Goal: Information Seeking & Learning: Learn about a topic

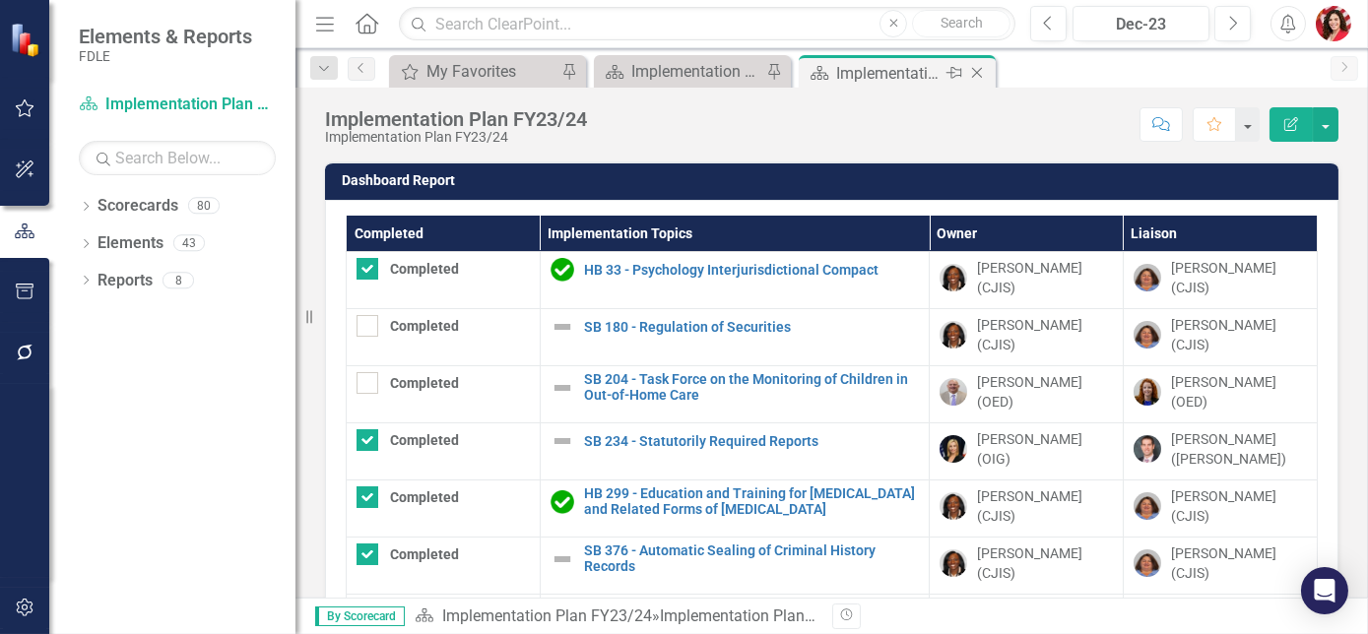
click at [984, 71] on icon "Close" at bounding box center [977, 73] width 20 height 16
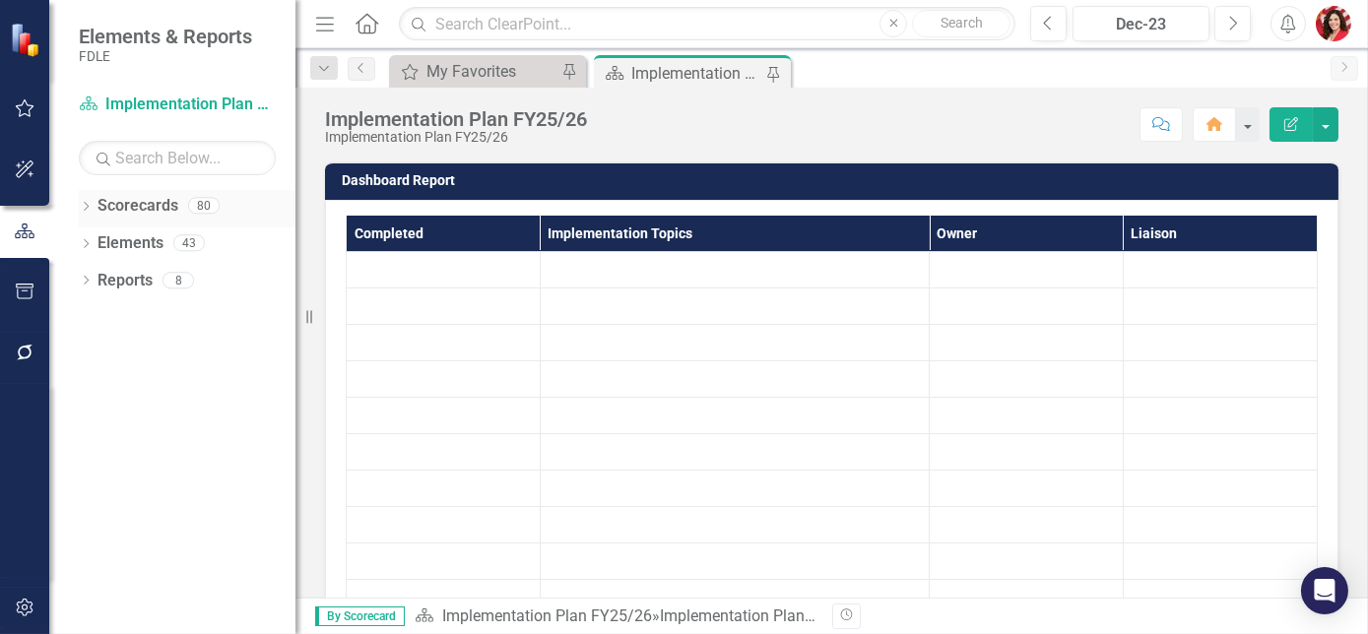
click at [84, 204] on icon "Dropdown" at bounding box center [86, 208] width 14 height 11
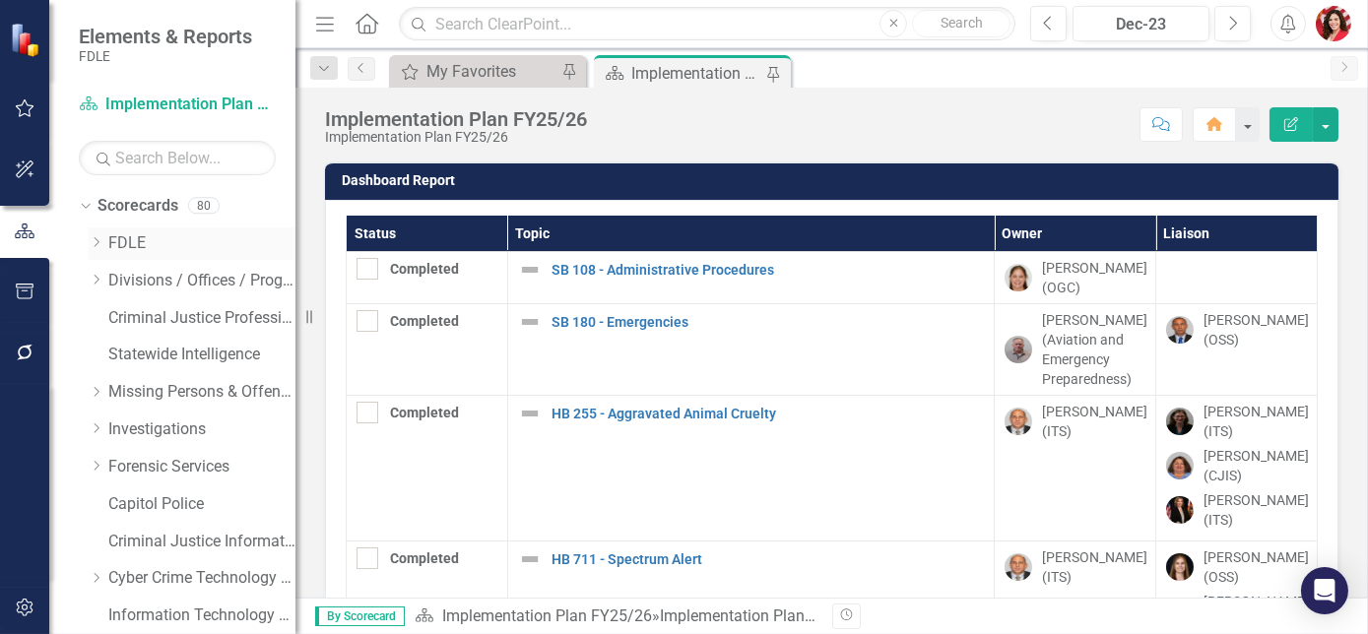
click at [96, 254] on div "Dropdown FDLE" at bounding box center [192, 244] width 207 height 33
click at [97, 241] on icon "Dropdown" at bounding box center [96, 242] width 15 height 12
click at [112, 353] on icon "Dropdown" at bounding box center [115, 355] width 15 height 12
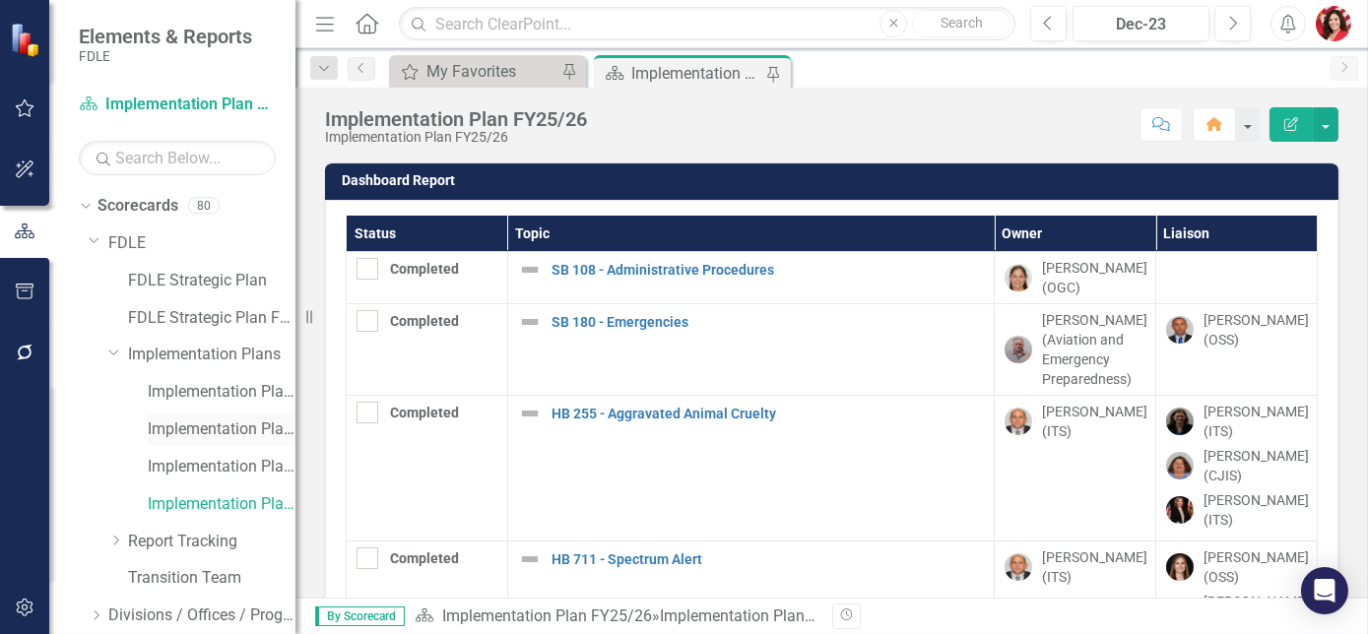
click at [202, 433] on link "Implementation Plan FY23/24" at bounding box center [222, 430] width 148 height 23
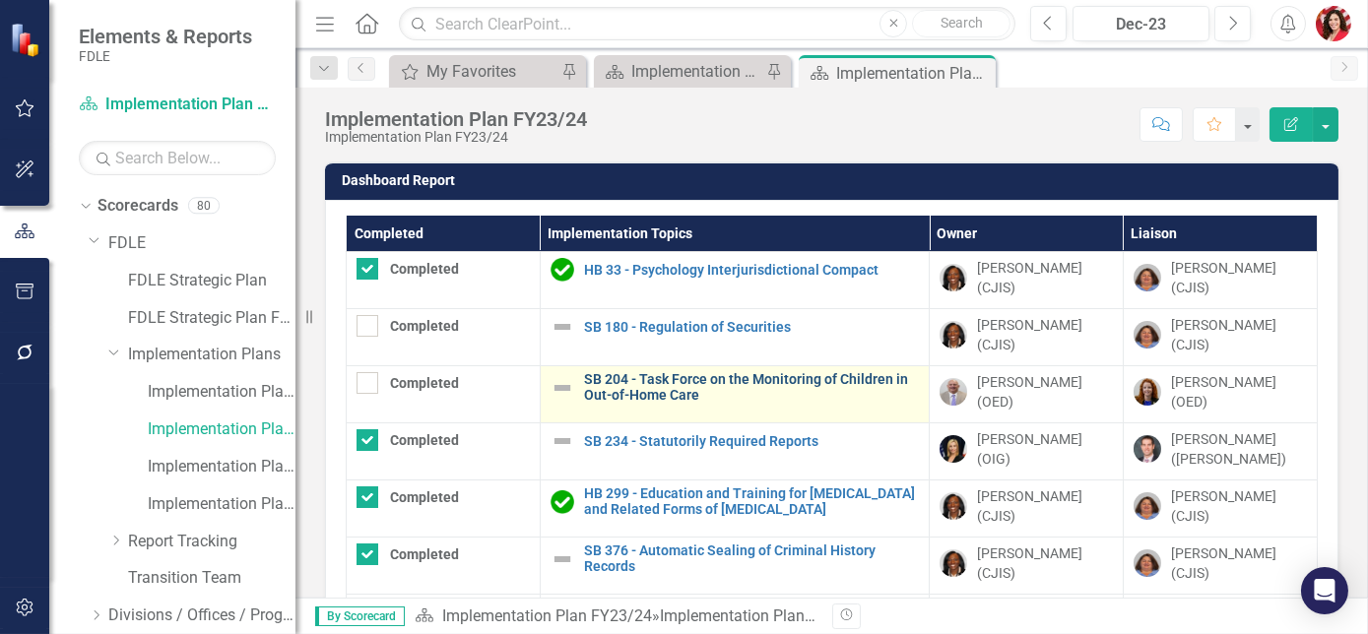
click at [657, 383] on link "SB 204 - Task Force on the Monitoring of Children in Out-of-Home Care" at bounding box center [751, 387] width 335 height 31
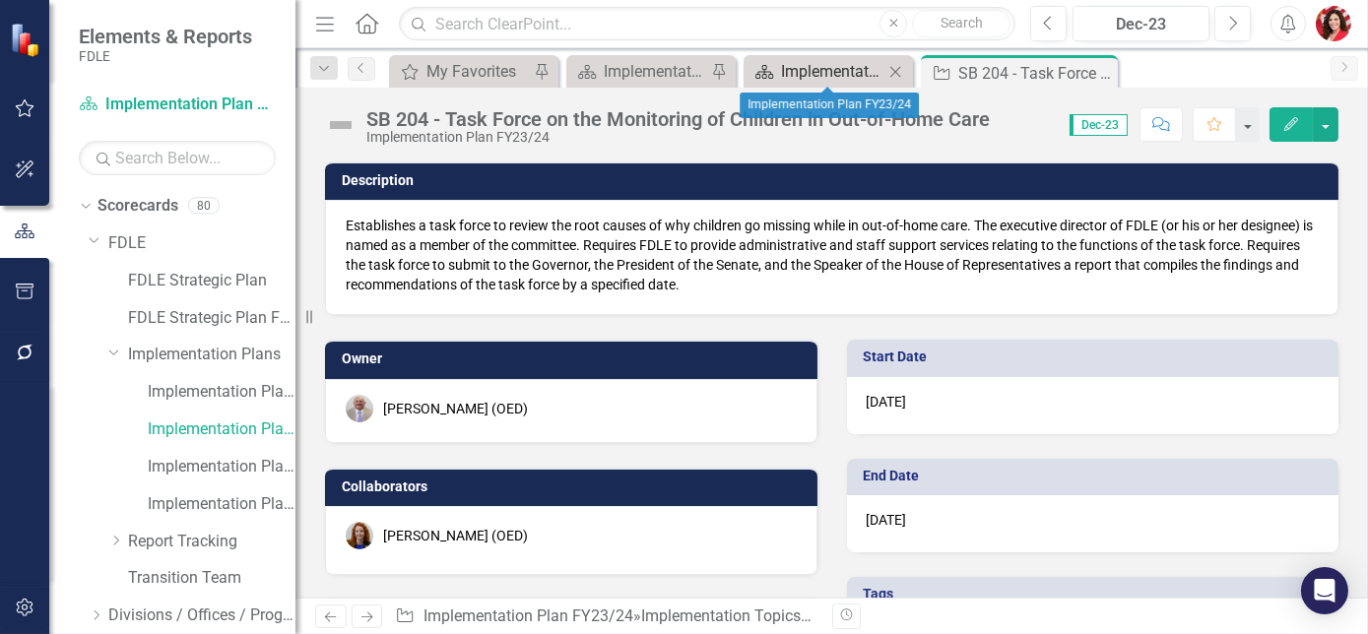
click at [774, 64] on link "Scorecard Implementation Plan FY23/24" at bounding box center [816, 71] width 135 height 25
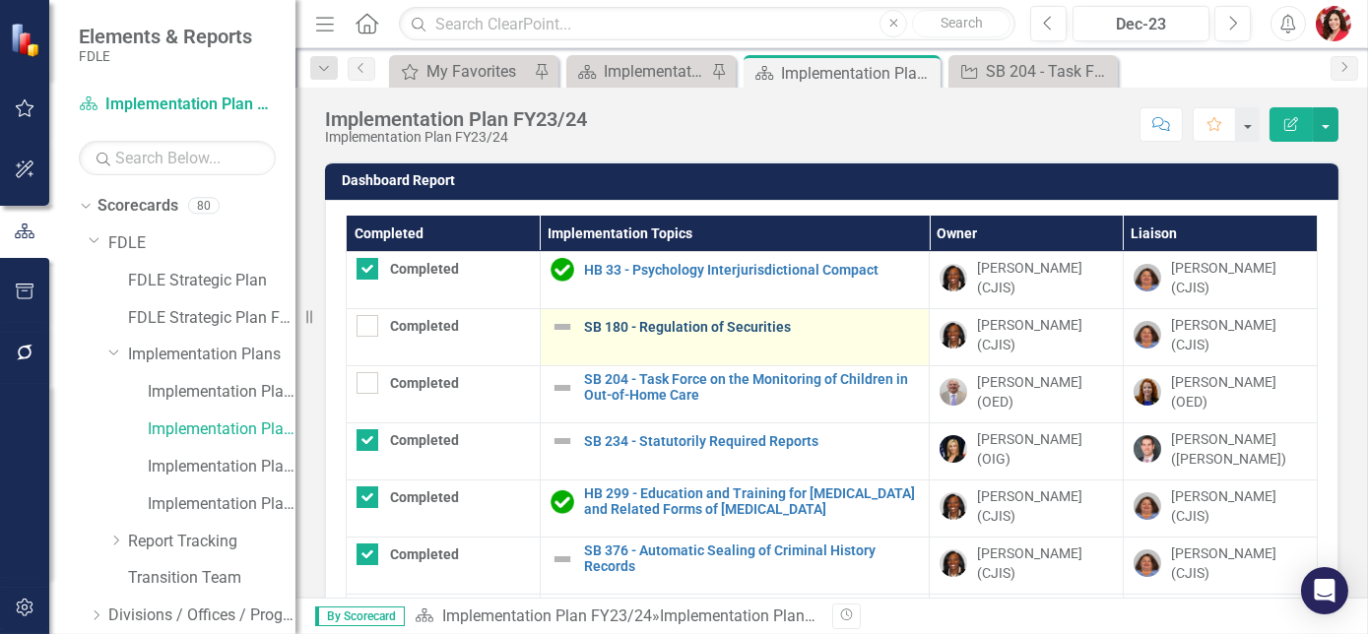
click at [634, 320] on link "SB 180 - Regulation of Securities" at bounding box center [751, 327] width 335 height 15
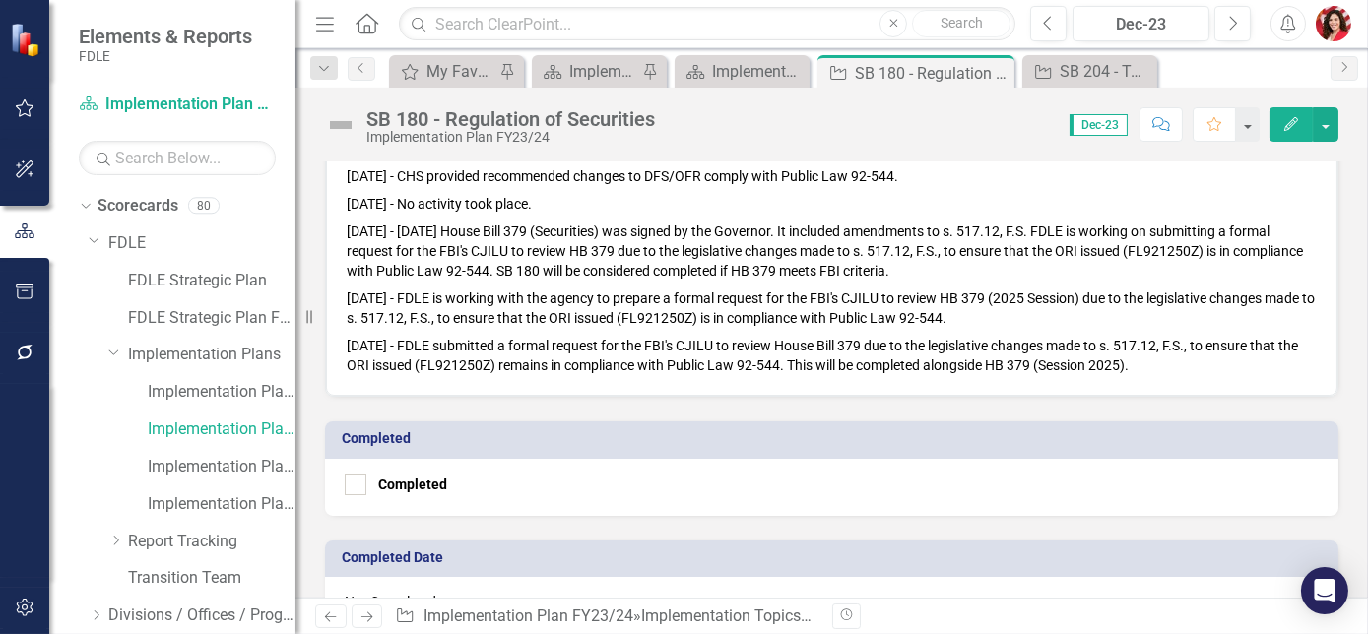
scroll to position [1791, 0]
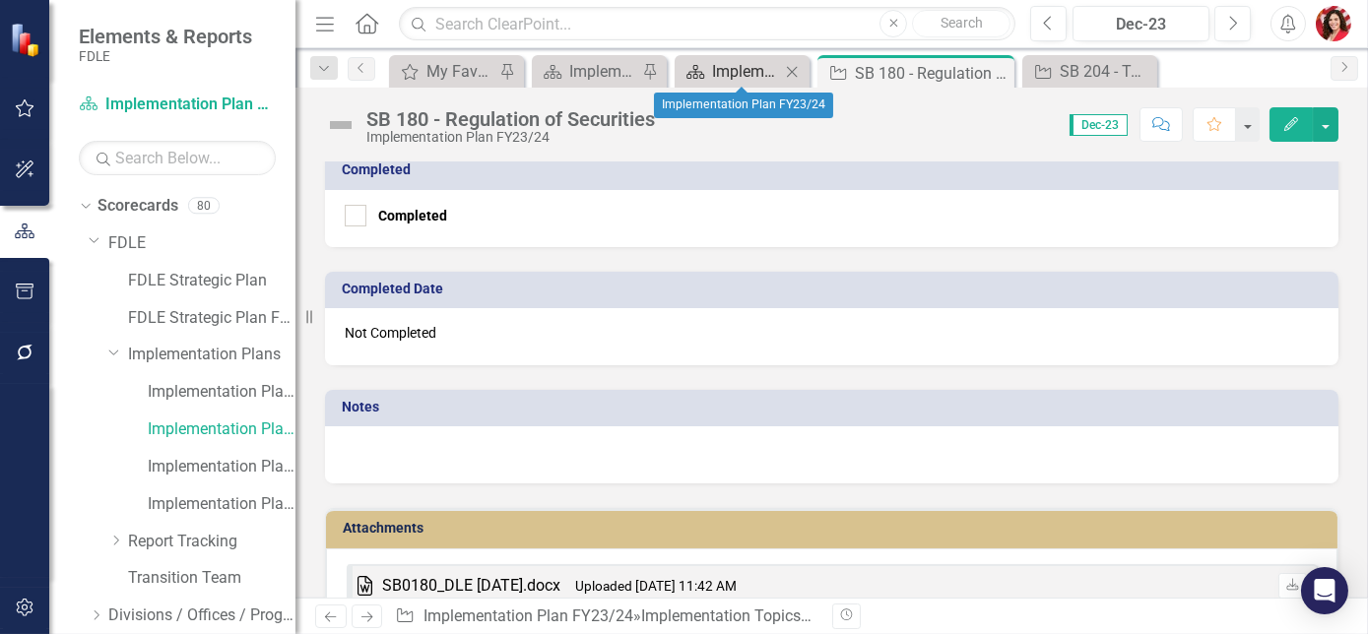
click at [767, 63] on div "Implementation Plan FY23/24" at bounding box center [746, 71] width 68 height 25
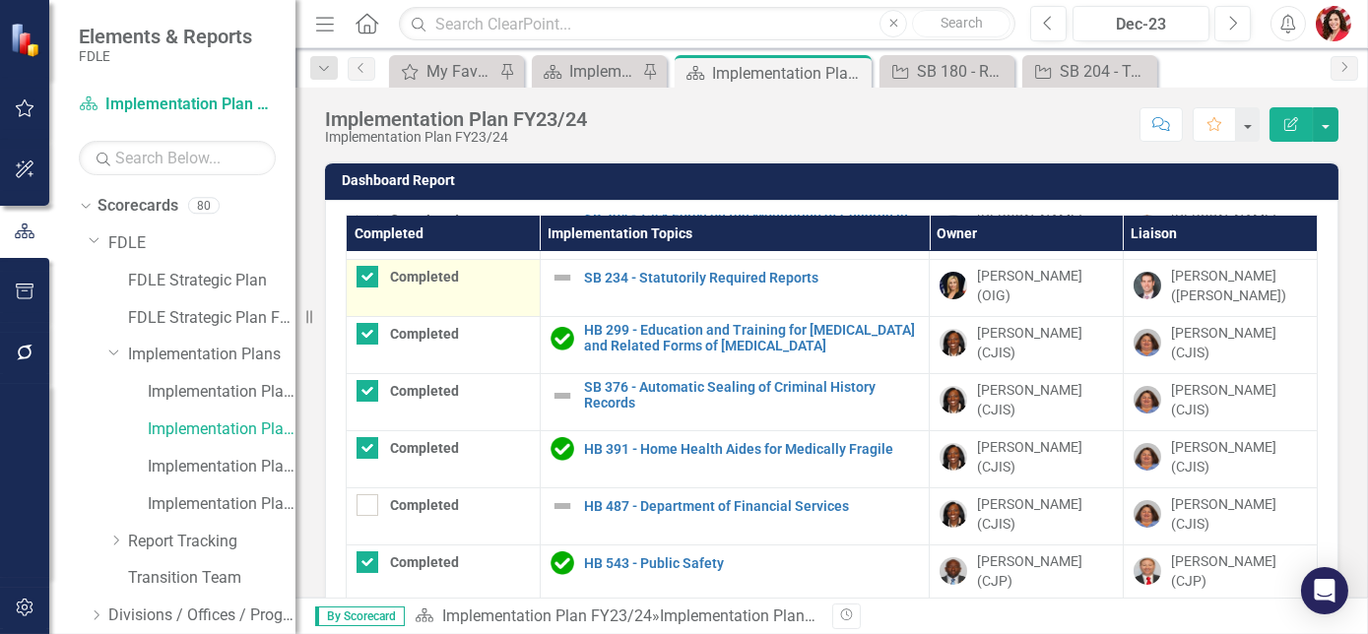
scroll to position [268, 0]
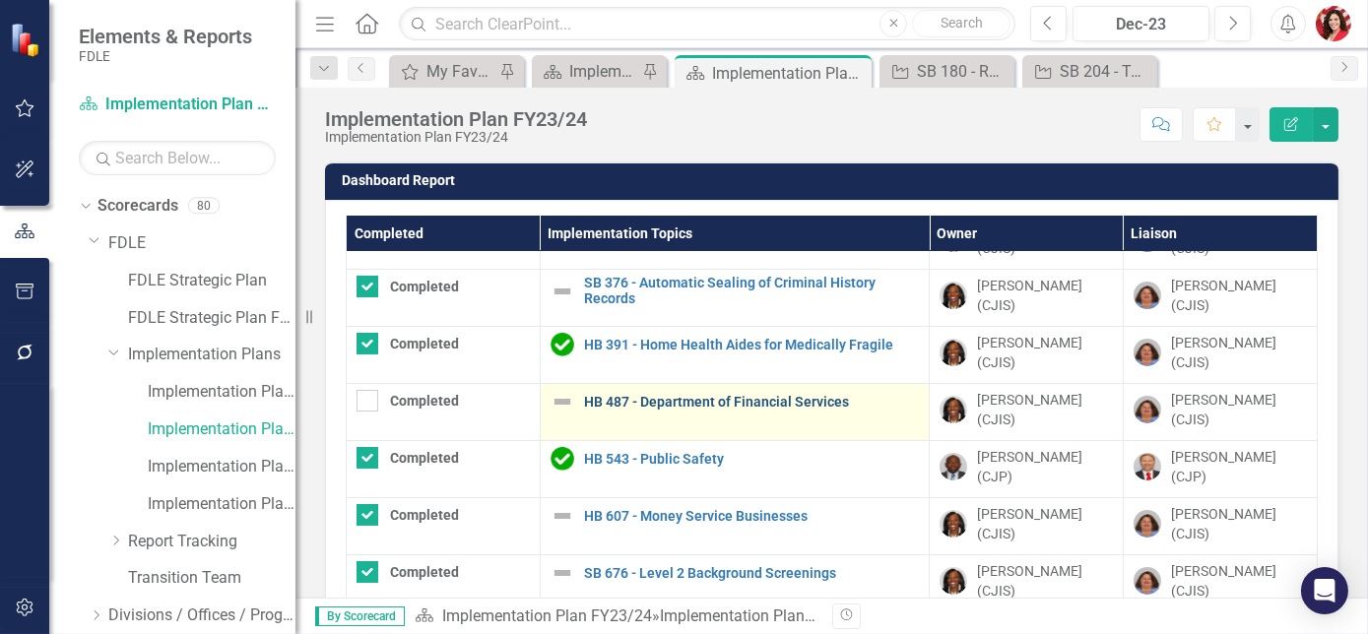
click at [714, 395] on link "HB 487 - Department of Financial Services" at bounding box center [751, 402] width 335 height 15
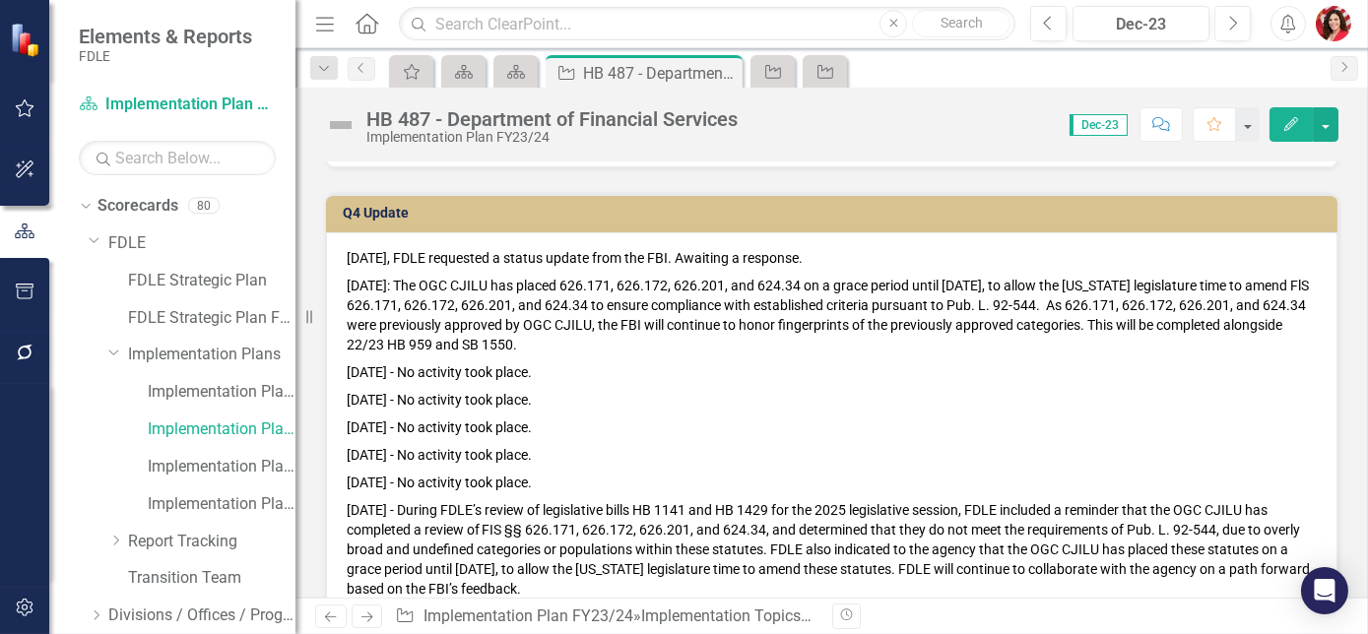
scroll to position [985, 0]
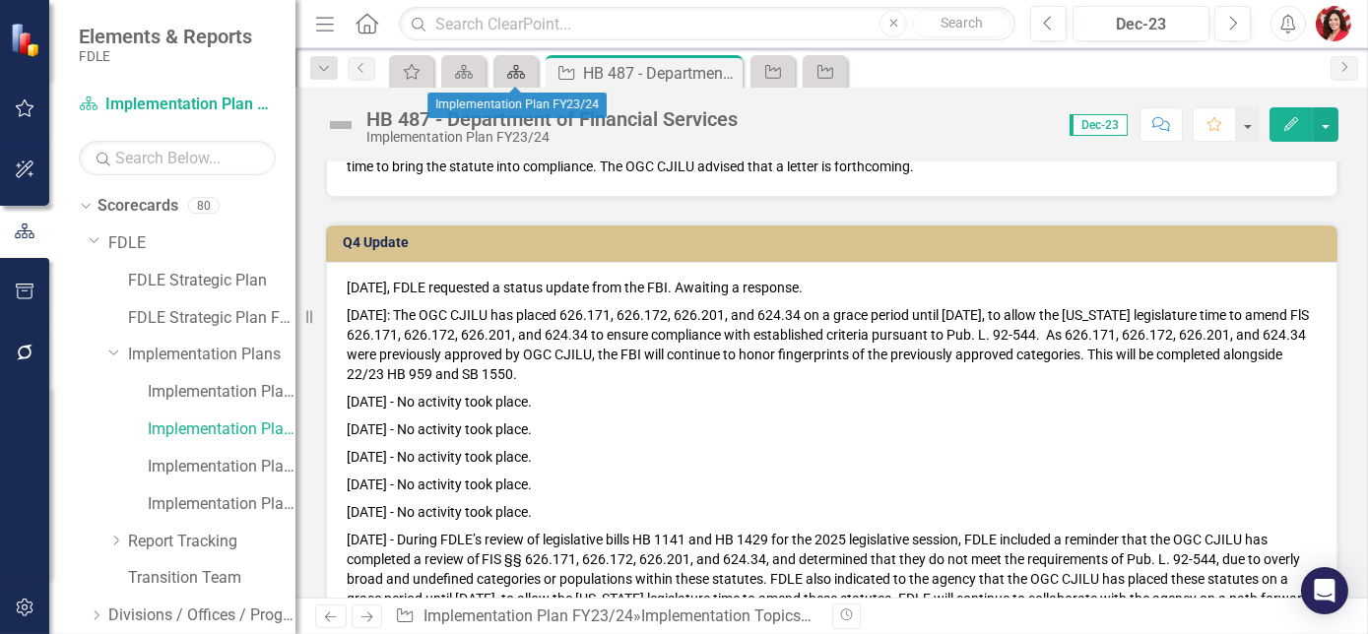
click at [514, 73] on icon at bounding box center [516, 72] width 18 height 14
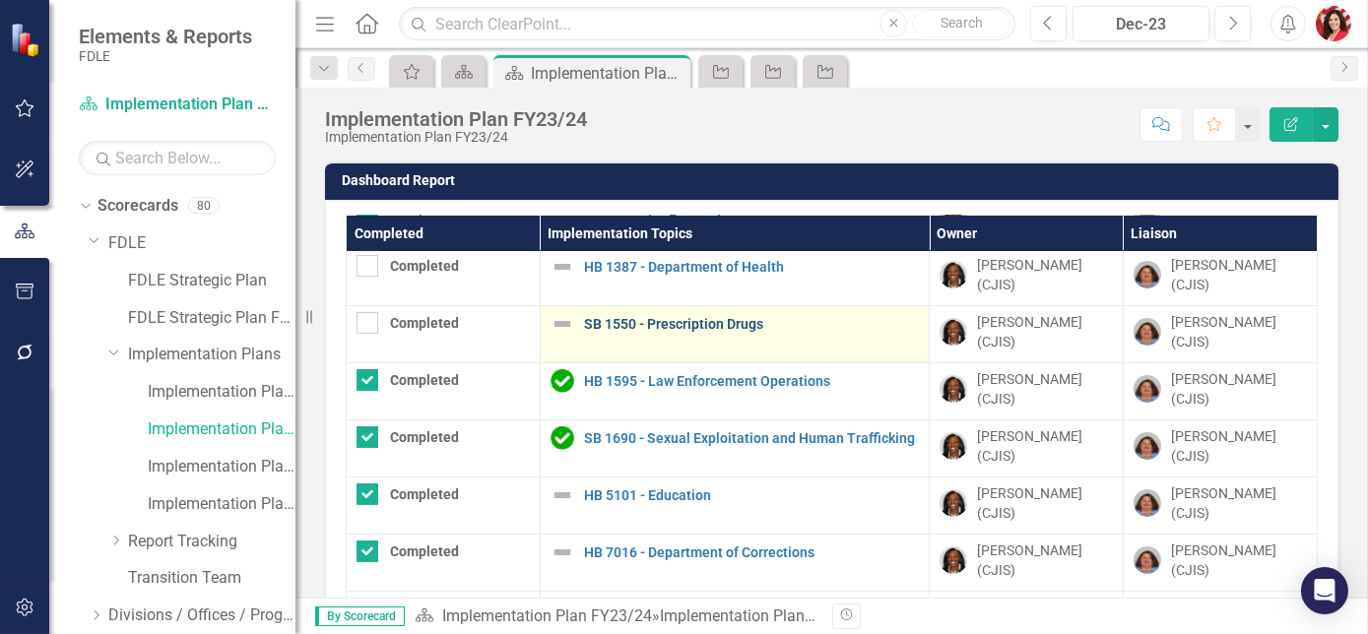
scroll to position [895, 0]
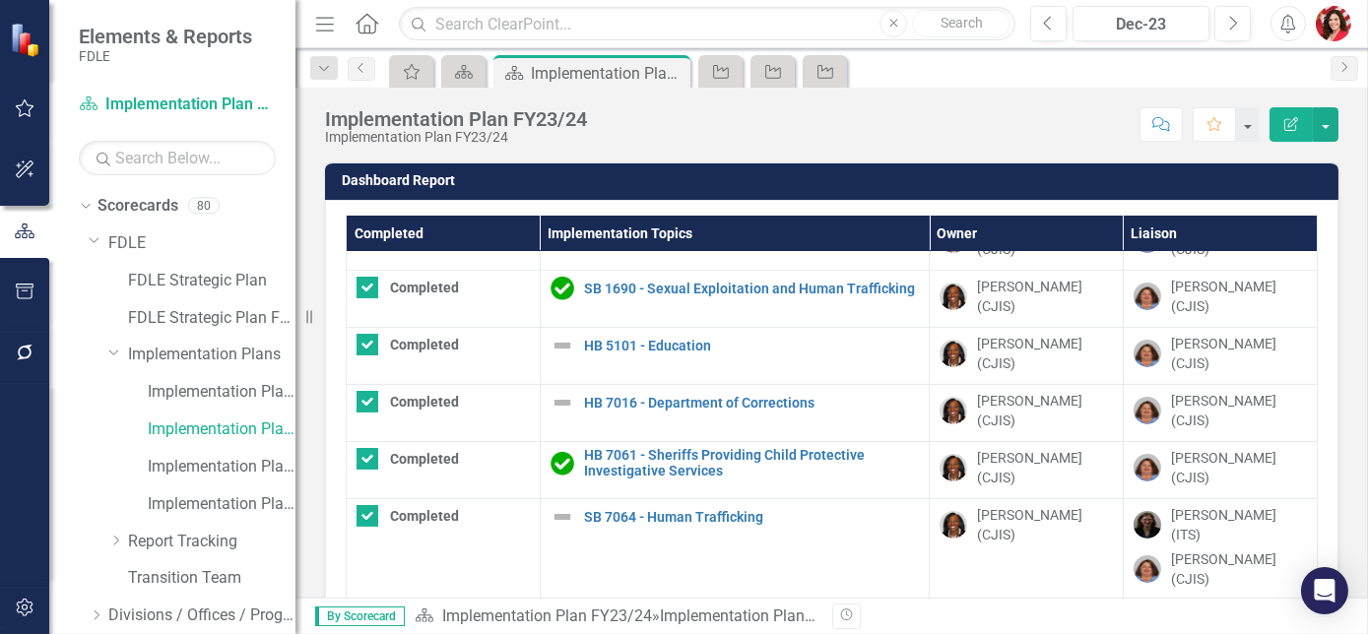
click at [687, 612] on link "Ballistic Testing Pilot Program" at bounding box center [751, 619] width 335 height 15
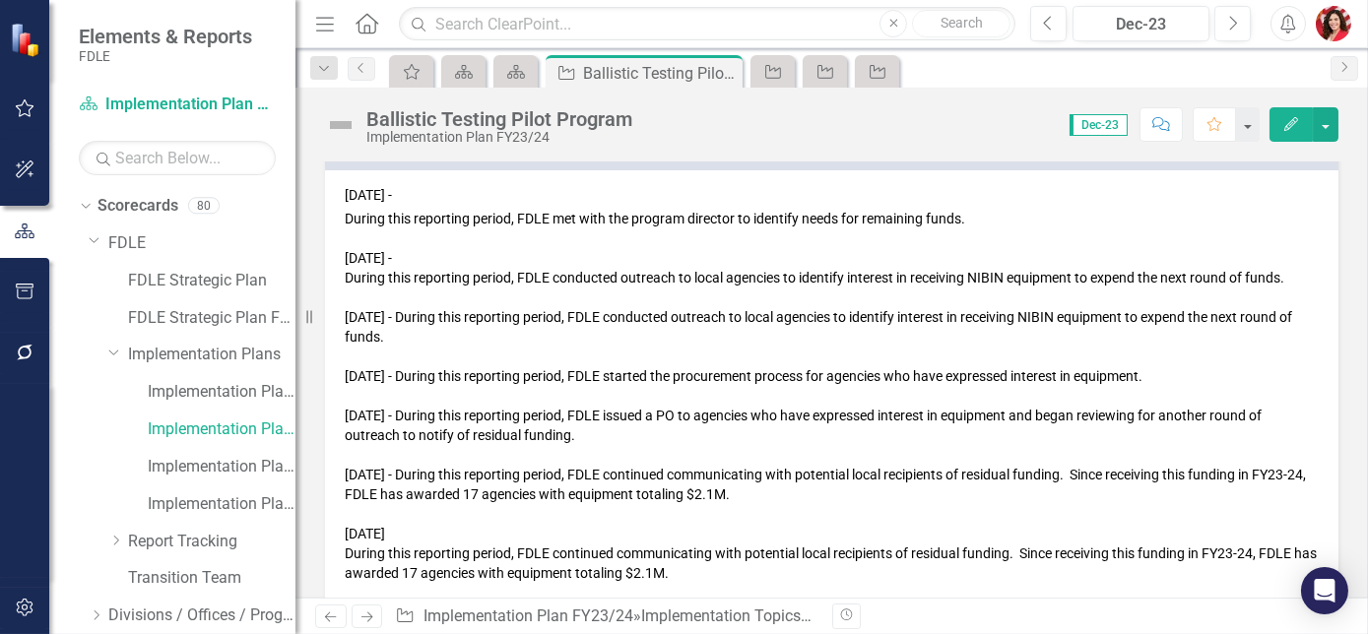
scroll to position [1997, 0]
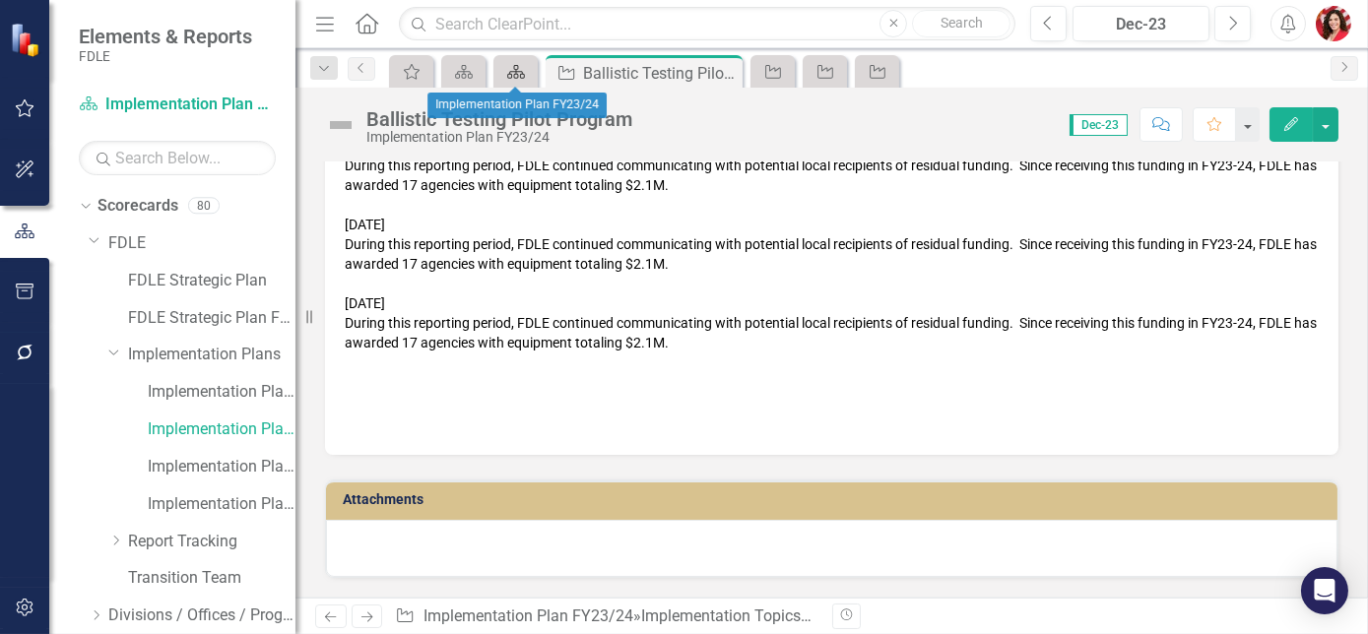
click at [507, 81] on div "Scorecard" at bounding box center [512, 71] width 28 height 25
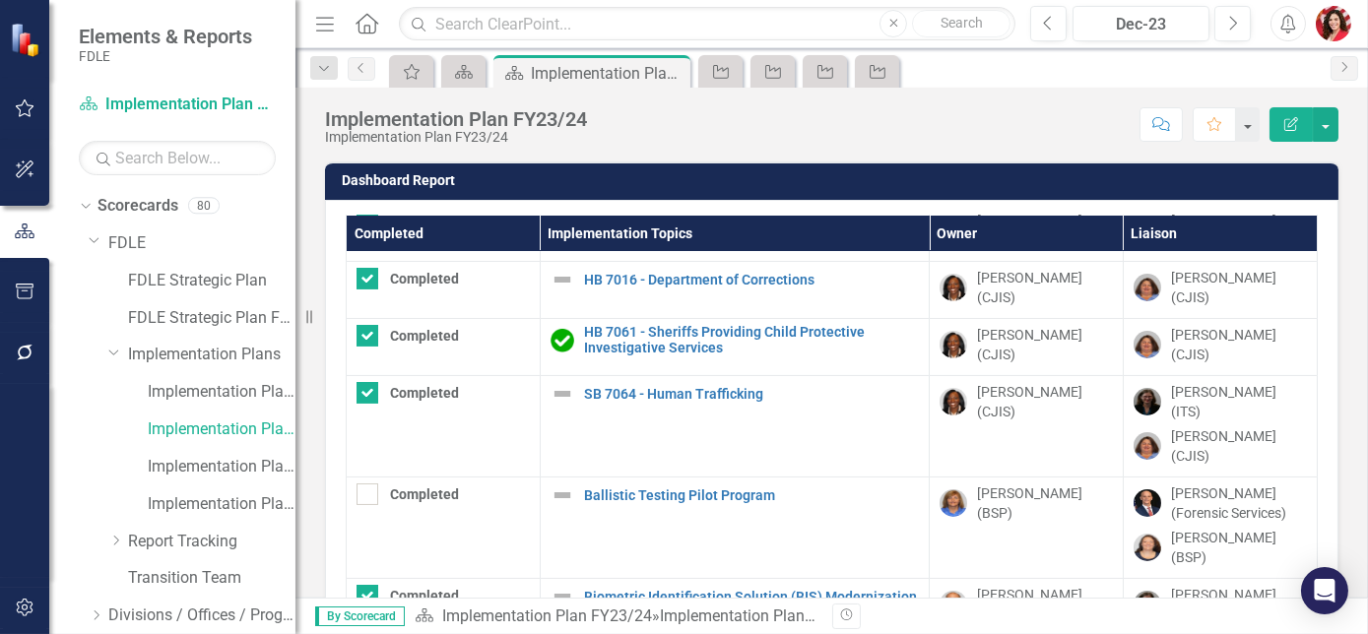
scroll to position [180, 0]
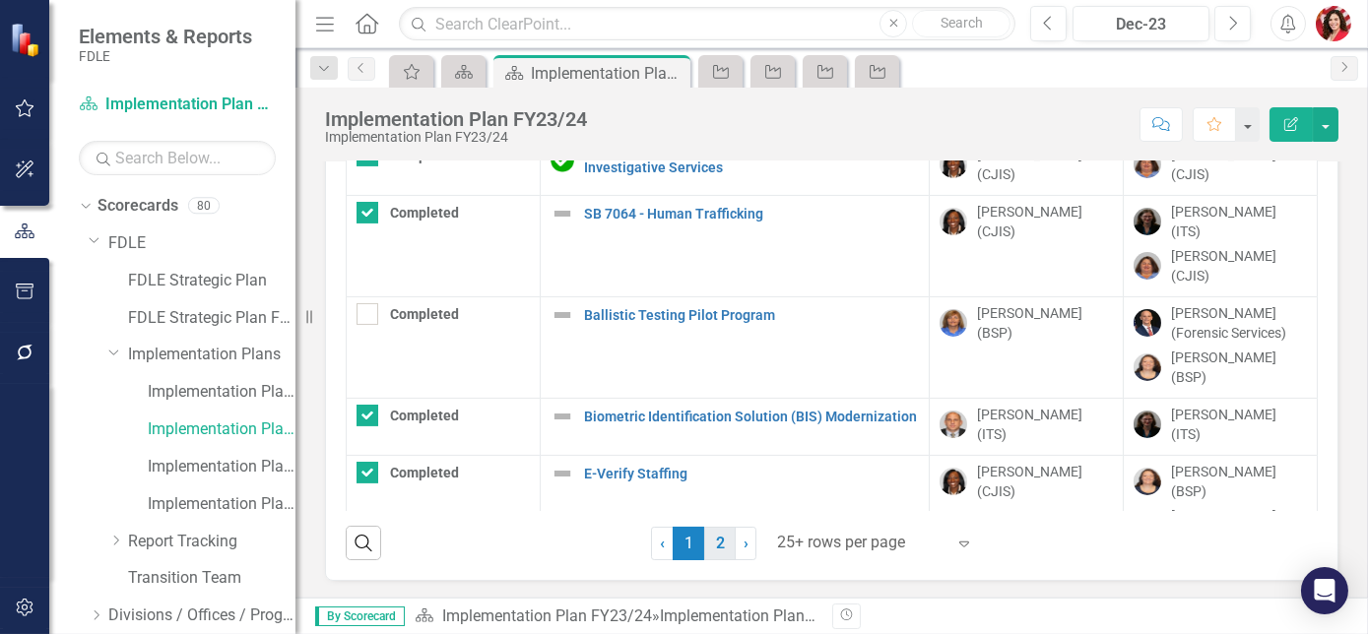
click at [716, 535] on link "2" at bounding box center [720, 543] width 32 height 33
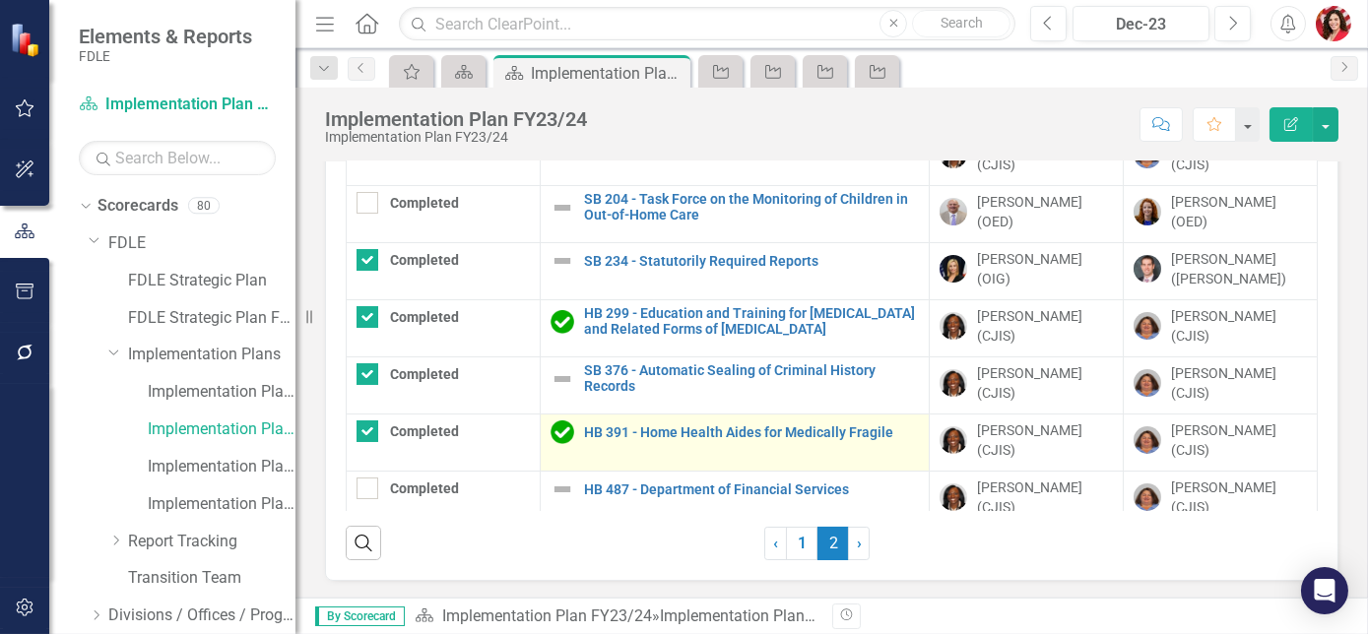
checkbox input "false"
checkbox input "true"
checkbox input "false"
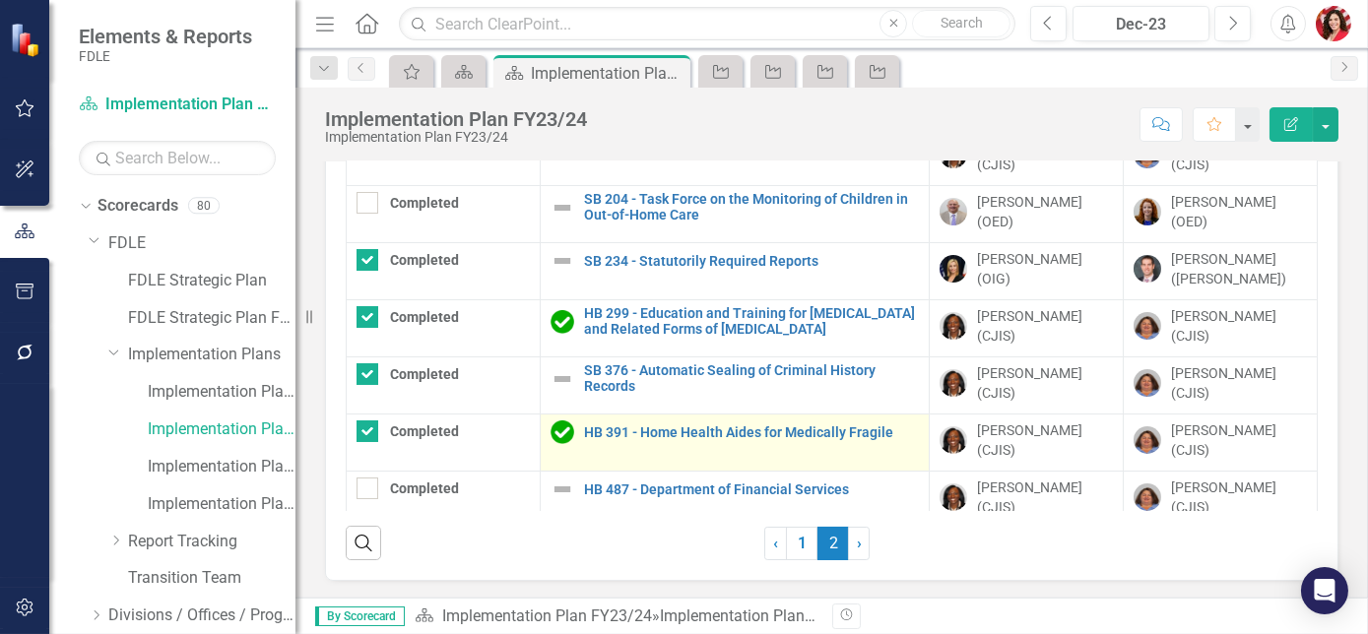
checkbox input "false"
checkbox input "true"
checkbox input "false"
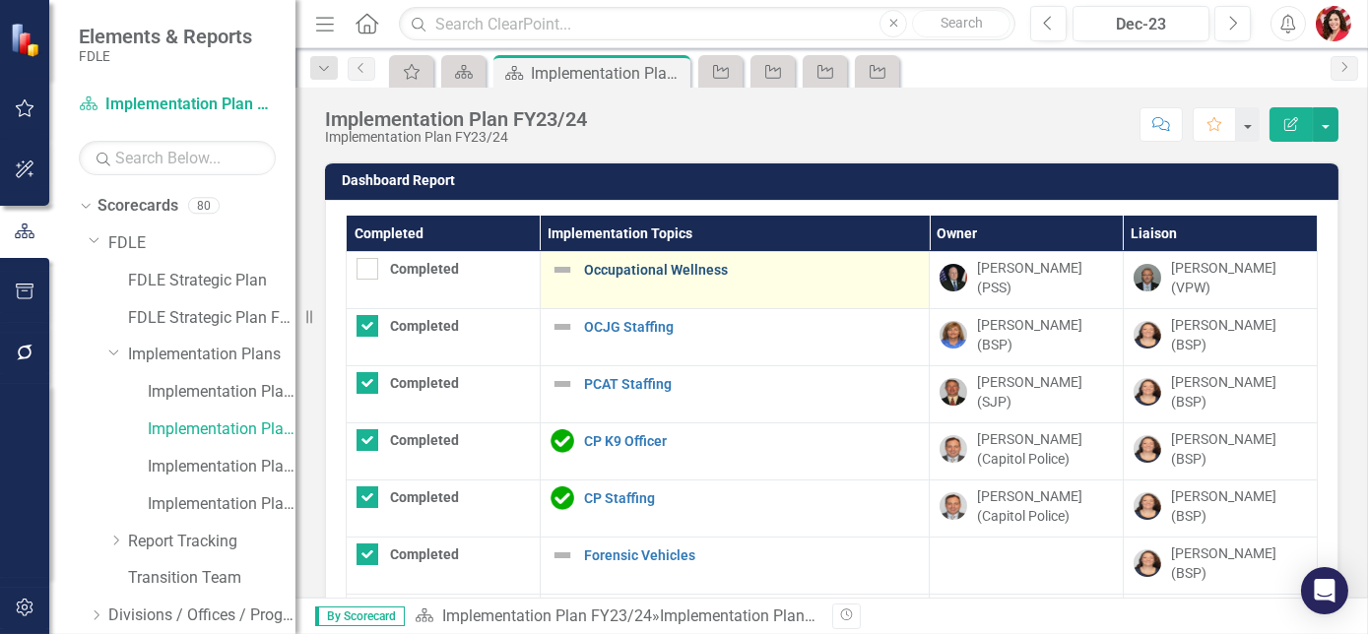
click at [676, 268] on link "Occupational Wellness" at bounding box center [751, 270] width 335 height 15
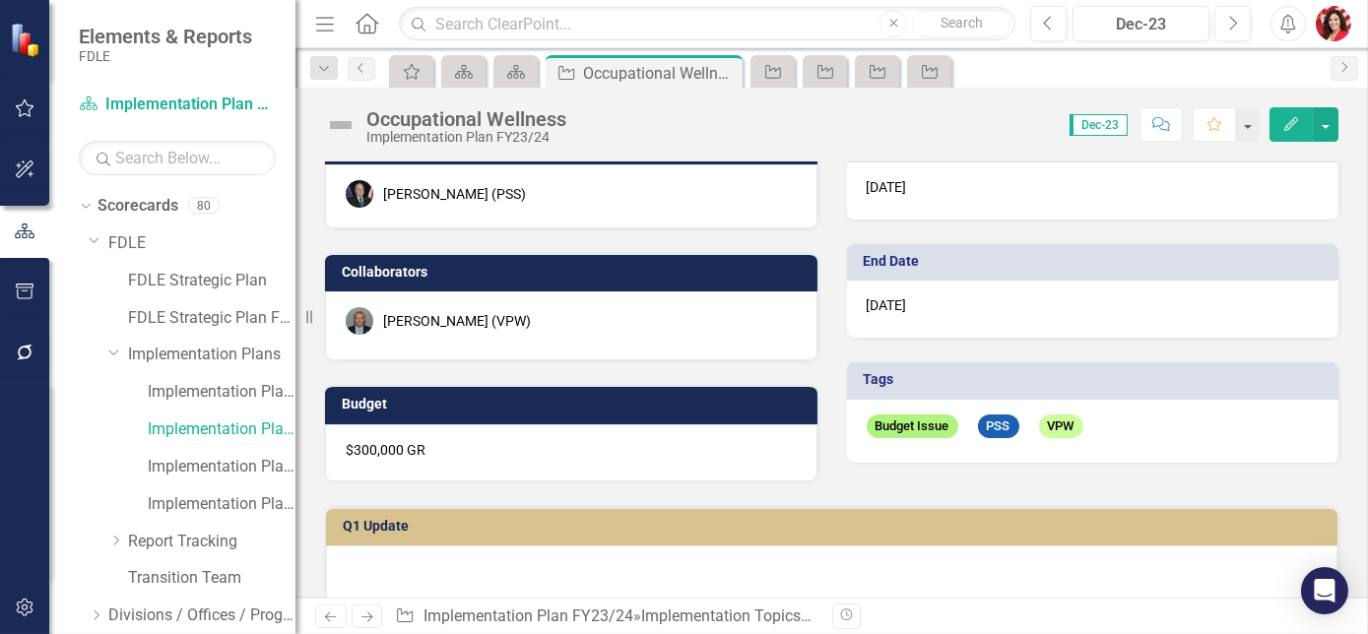
scroll to position [168, 0]
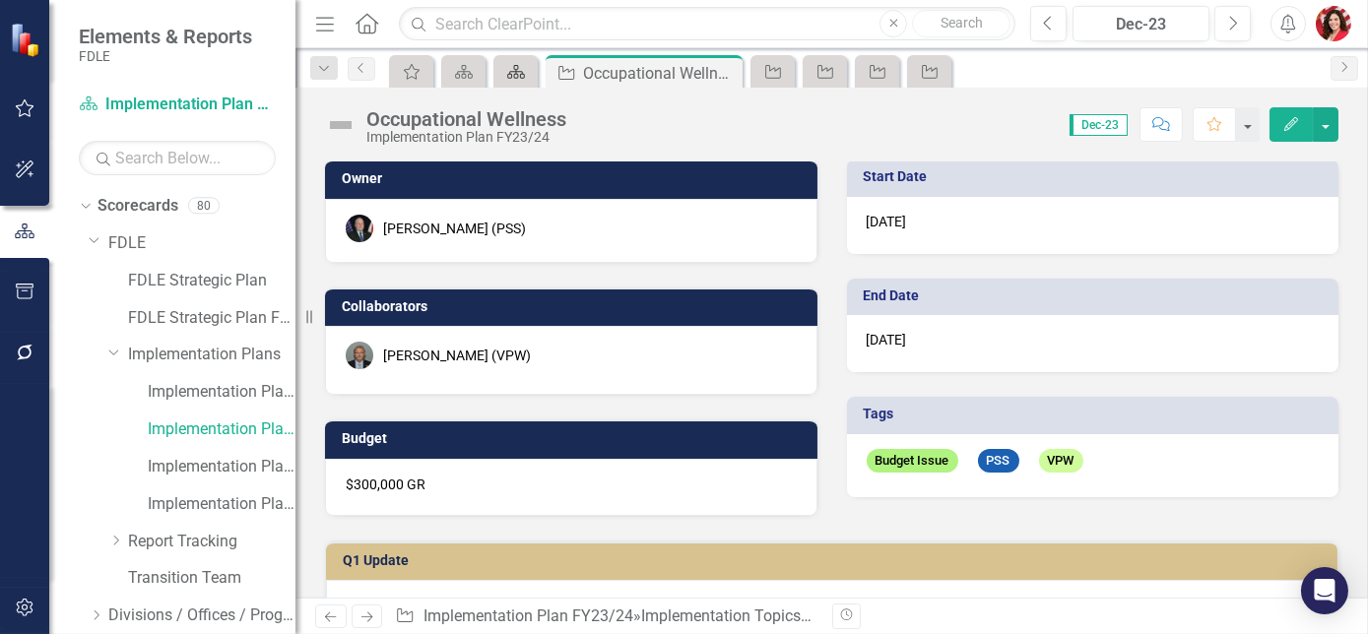
click at [518, 70] on icon "Scorecard" at bounding box center [516, 72] width 20 height 16
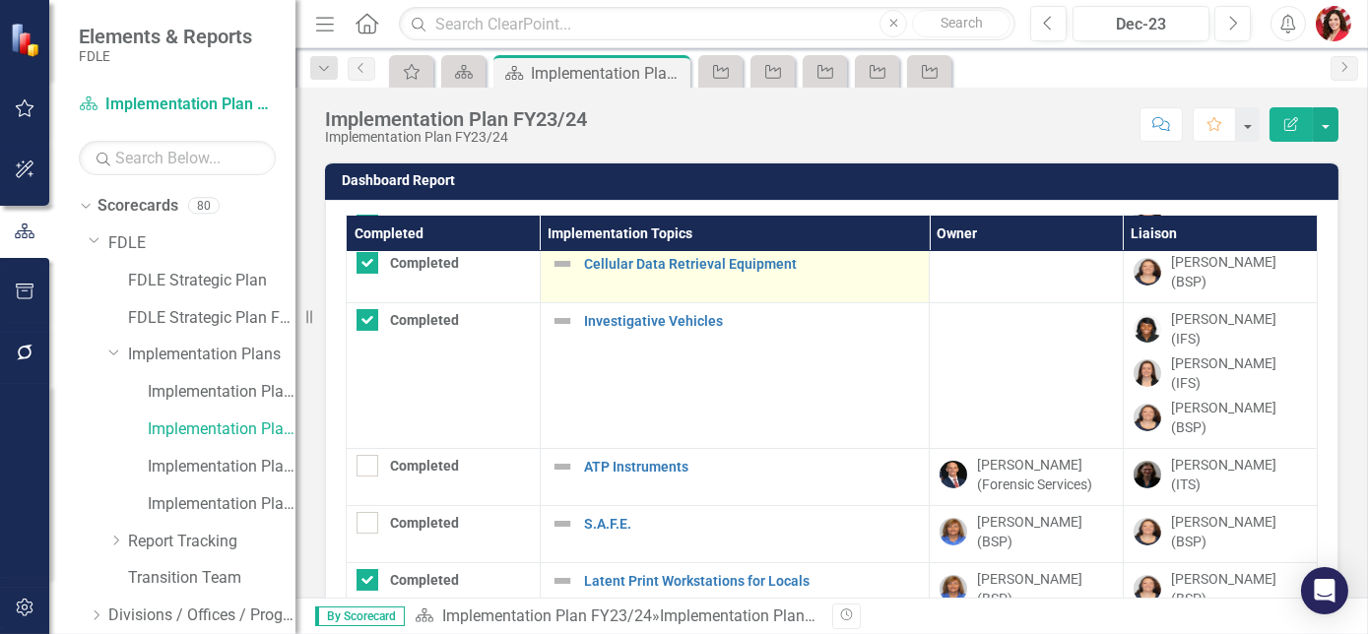
scroll to position [447, 0]
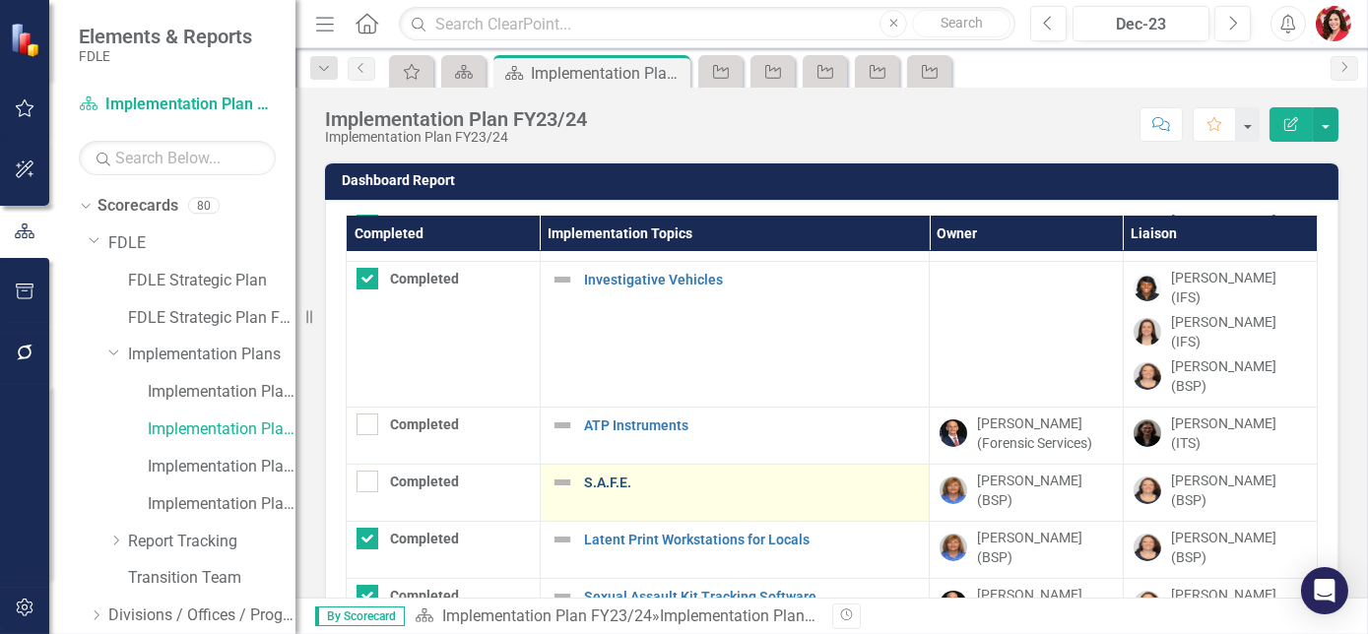
click at [605, 476] on link "S.A.F.E." at bounding box center [751, 483] width 335 height 15
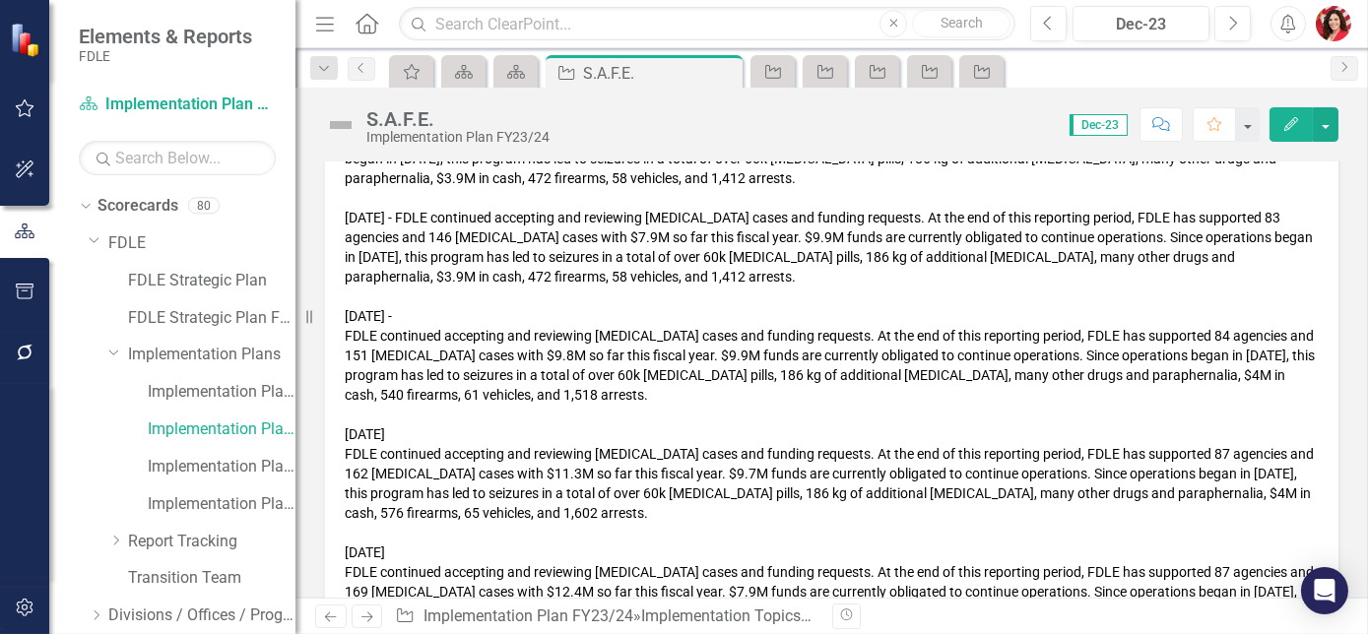
scroll to position [2386, 0]
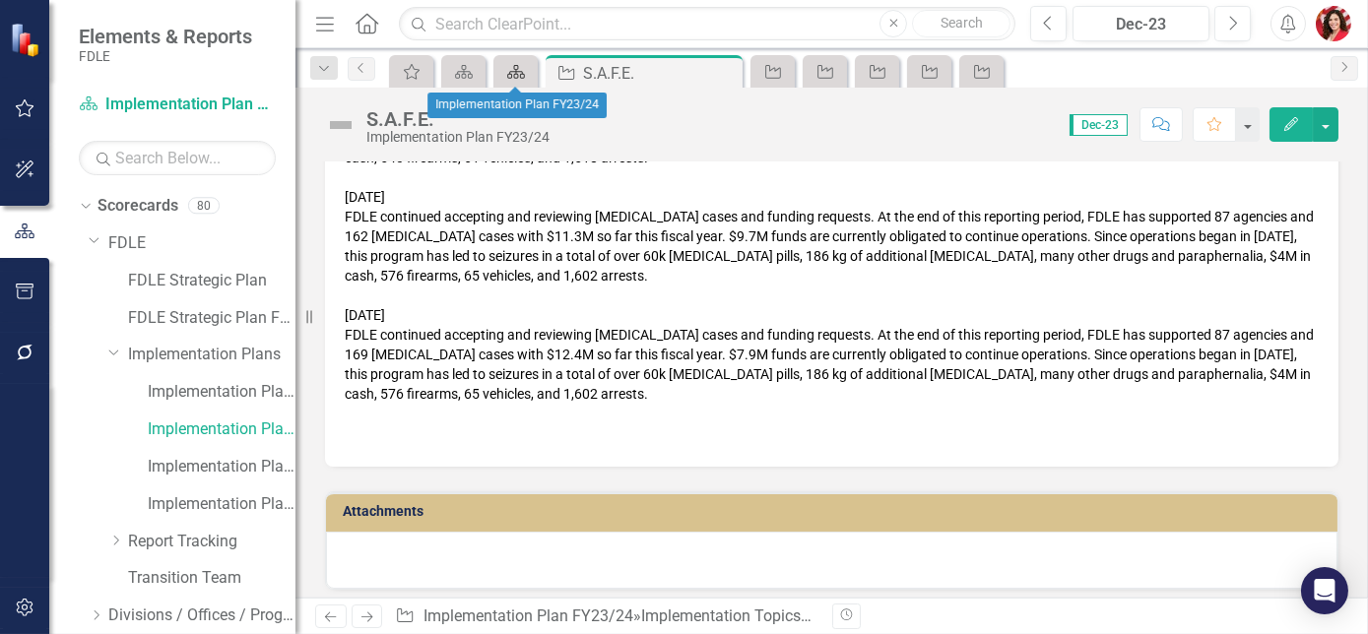
click at [509, 66] on icon "Scorecard" at bounding box center [516, 72] width 20 height 16
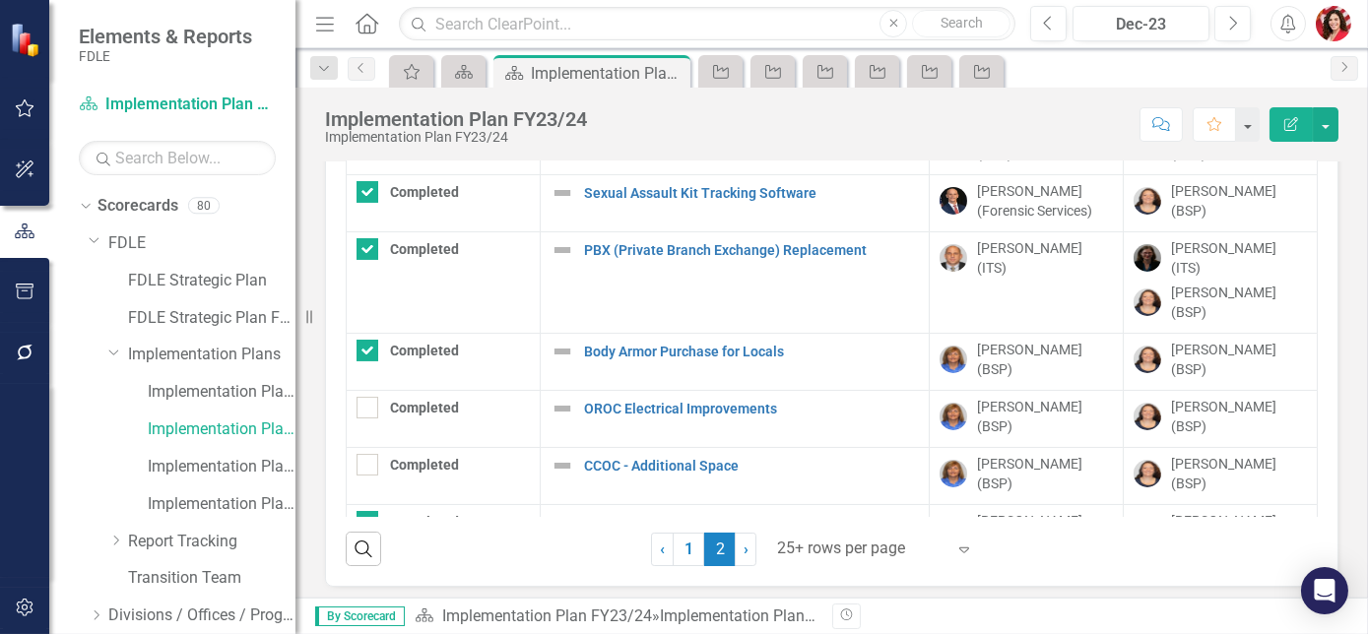
scroll to position [178, 0]
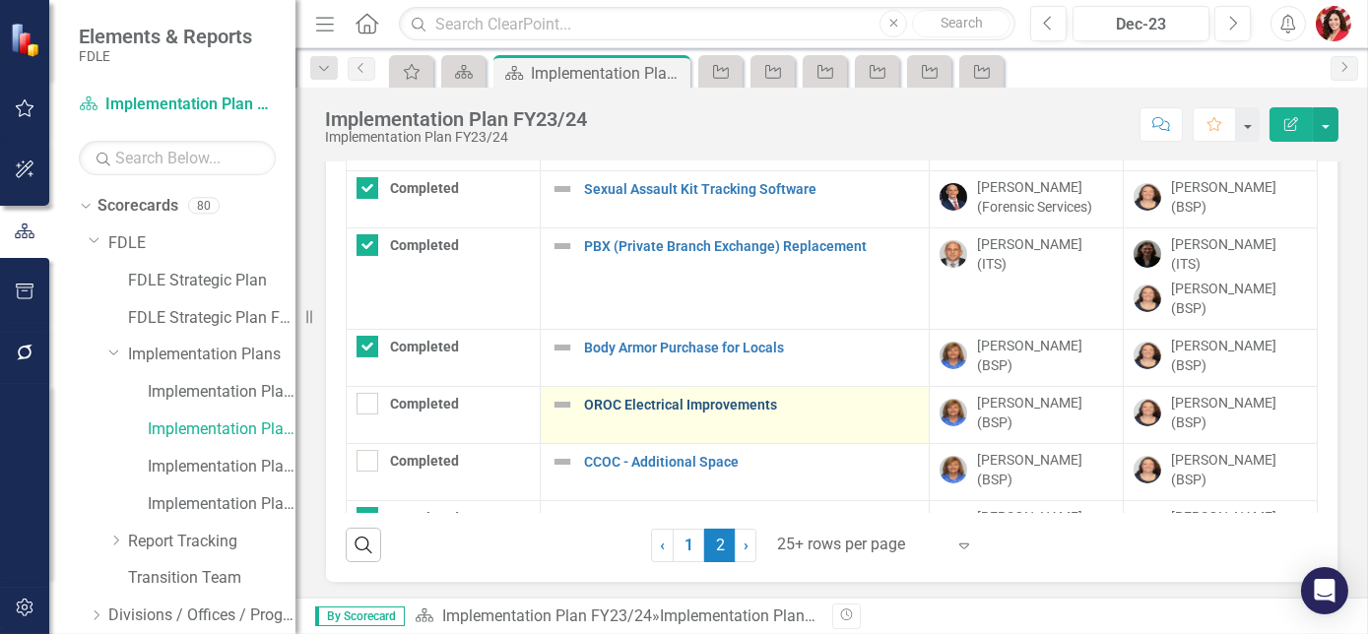
click at [747, 398] on link "OROC Electrical Improvements" at bounding box center [751, 405] width 335 height 15
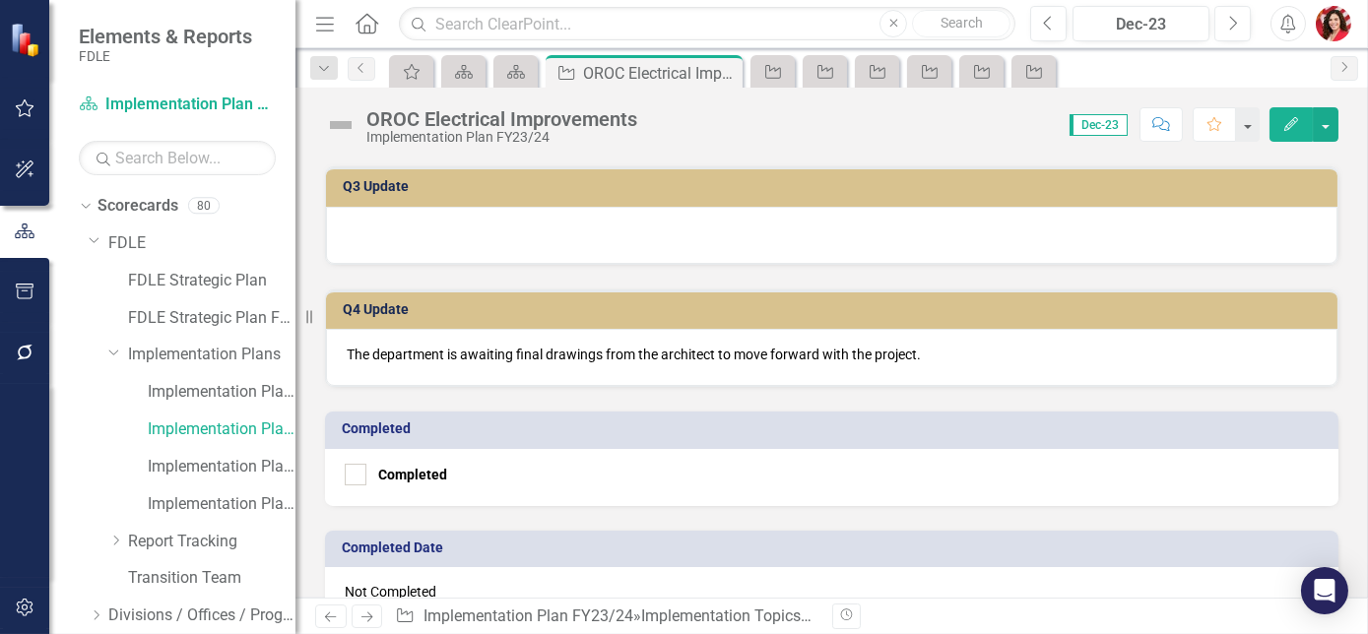
scroll to position [1312, 0]
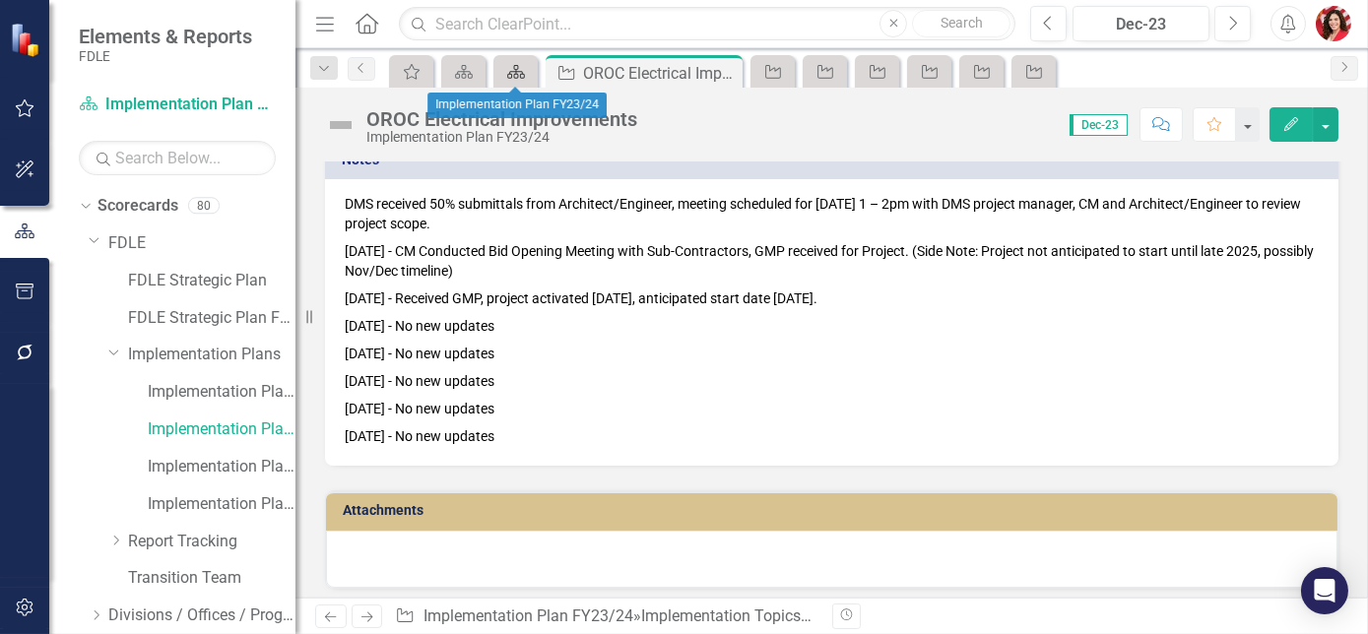
click at [500, 67] on div "Scorecard" at bounding box center [512, 71] width 28 height 25
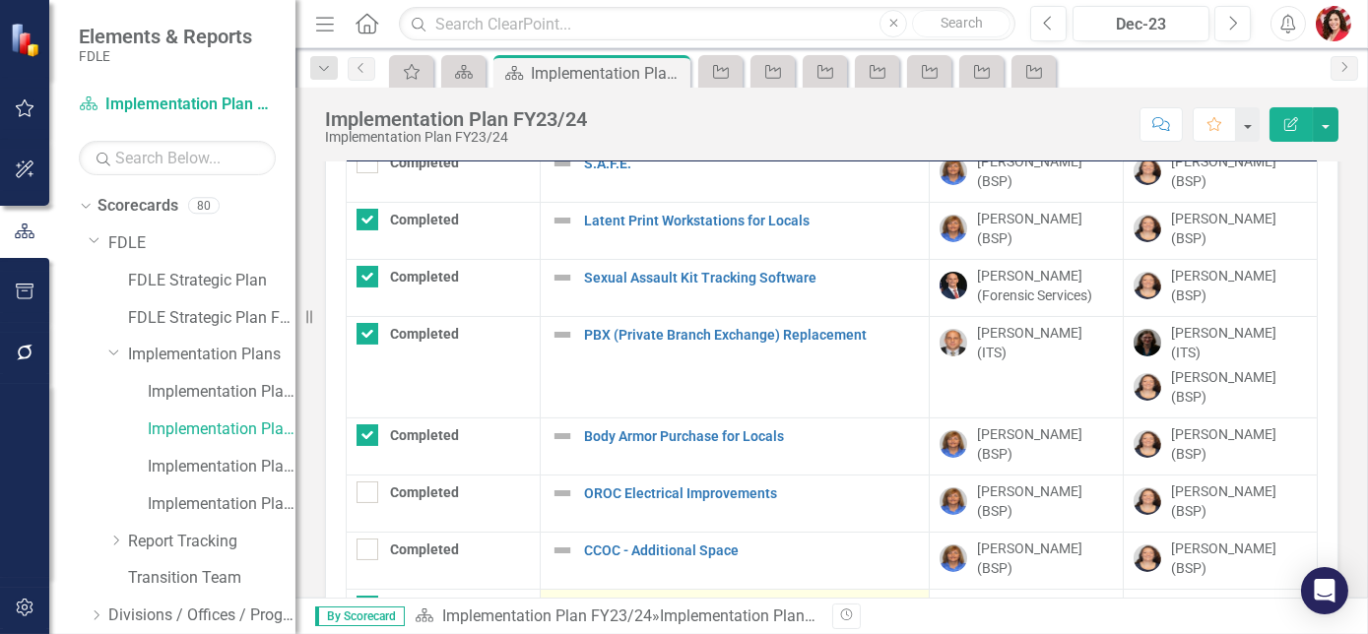
scroll to position [180, 0]
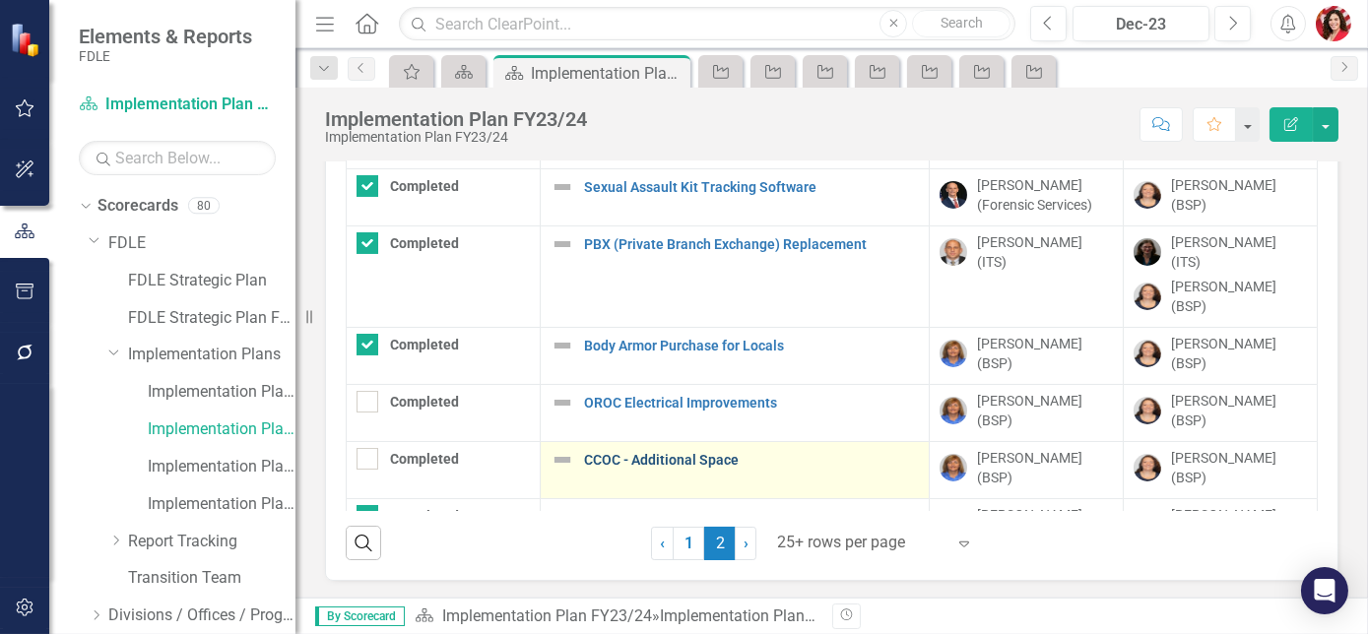
click at [651, 453] on link "CCOC - Additional Space" at bounding box center [751, 460] width 335 height 15
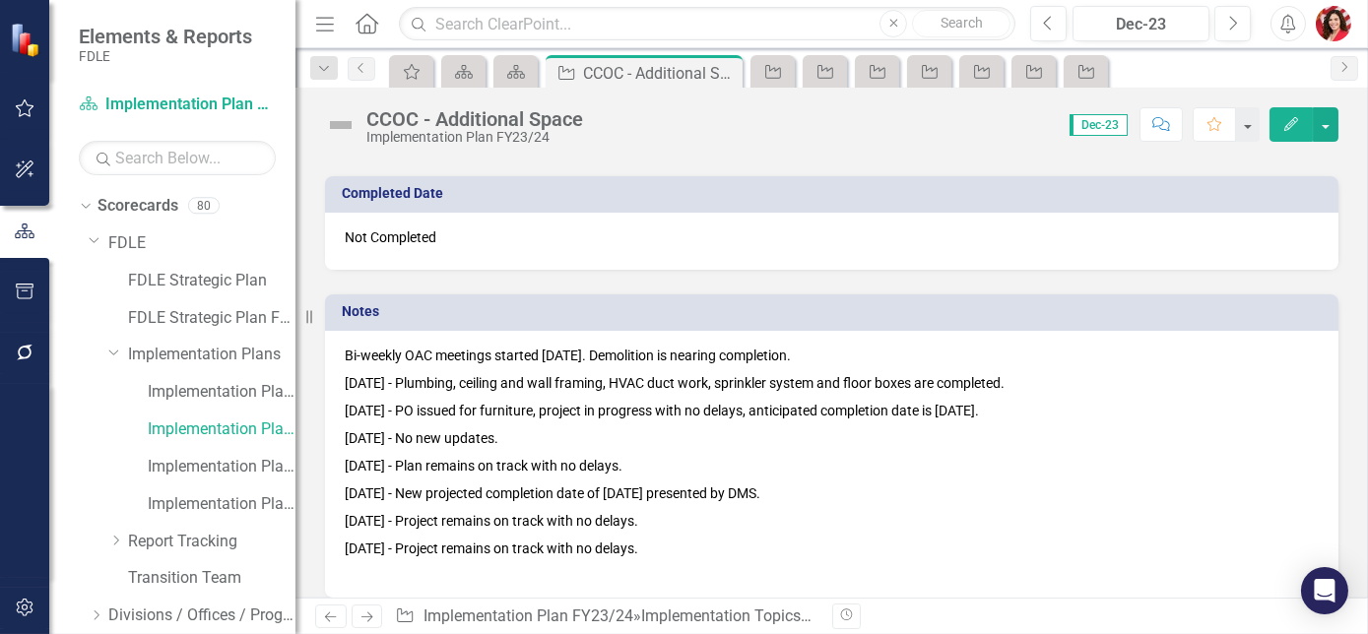
scroll to position [1310, 0]
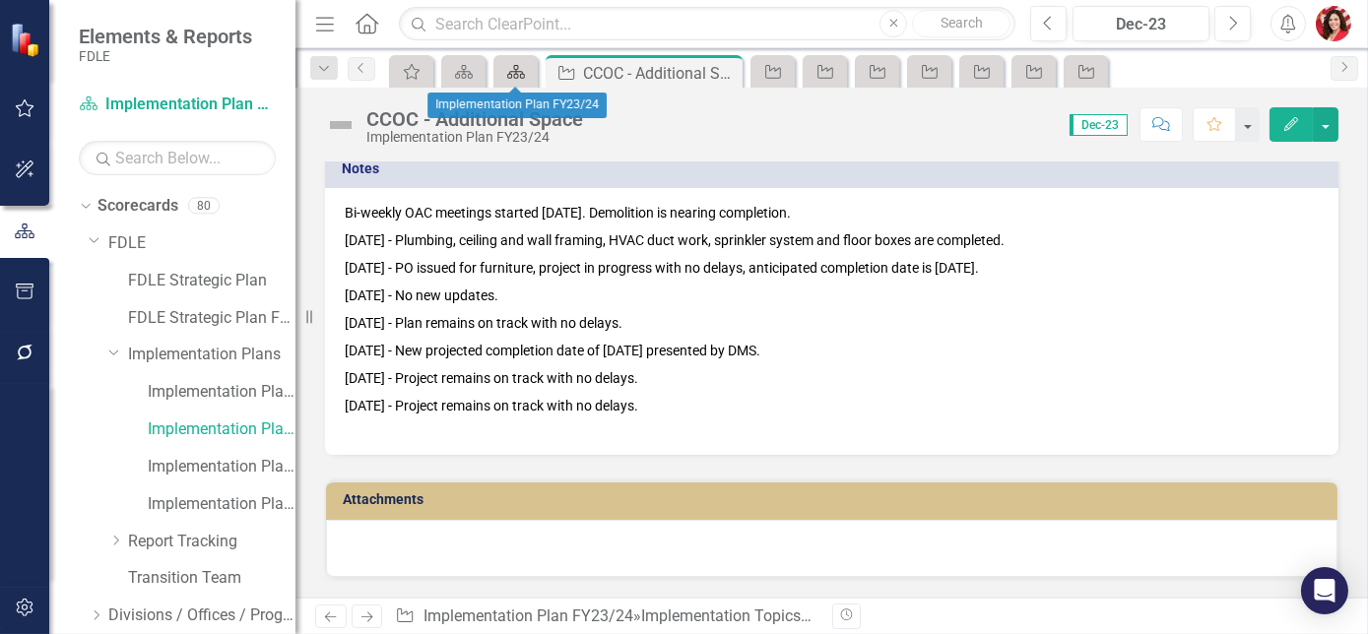
click at [509, 69] on icon "Scorecard" at bounding box center [516, 72] width 20 height 16
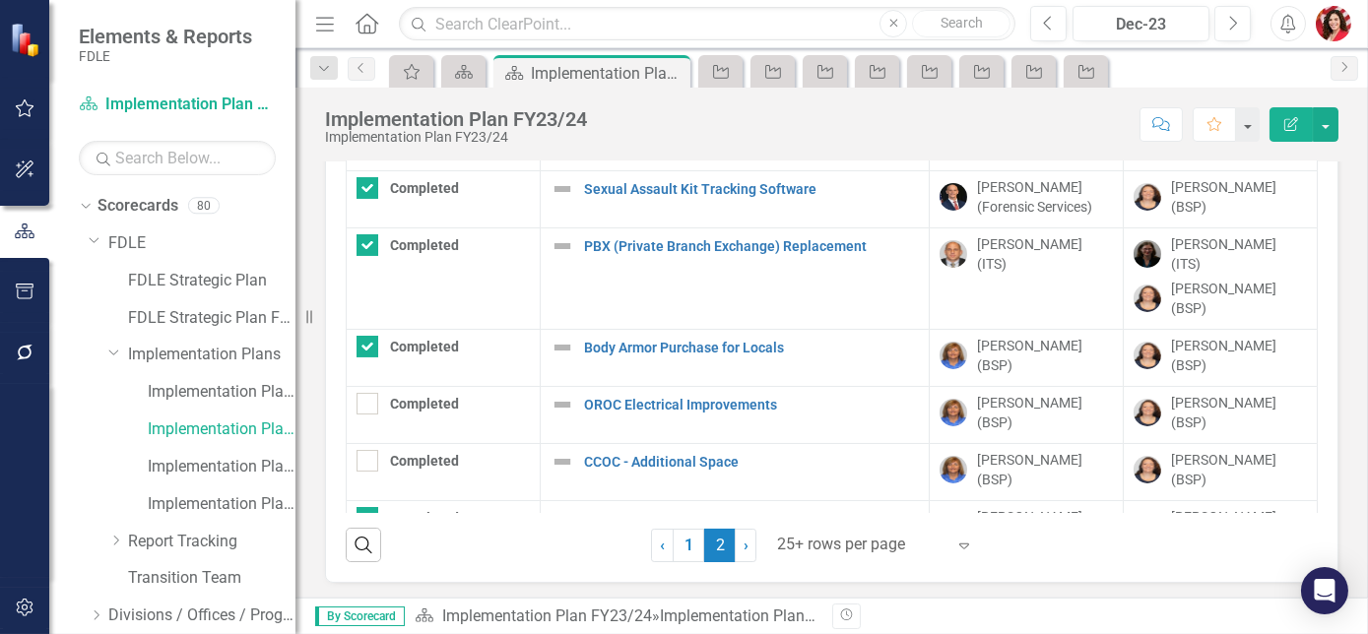
scroll to position [180, 0]
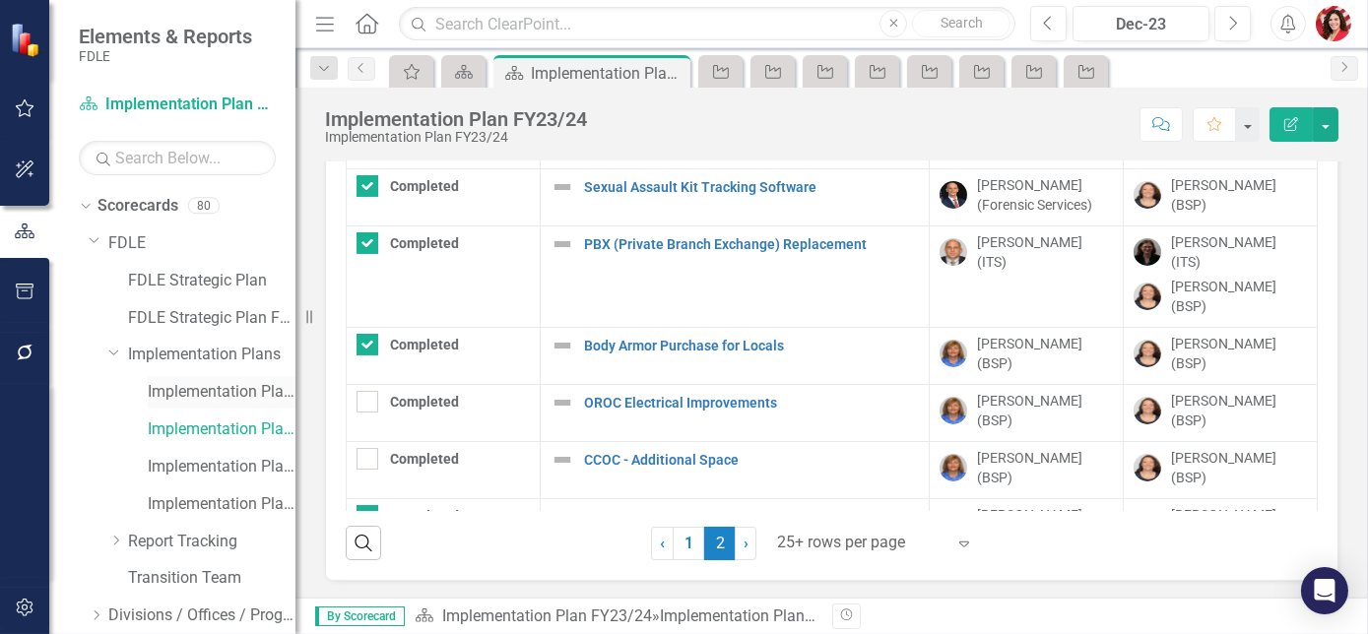
click at [189, 393] on link "Implementation Plan FY22/23" at bounding box center [222, 392] width 148 height 23
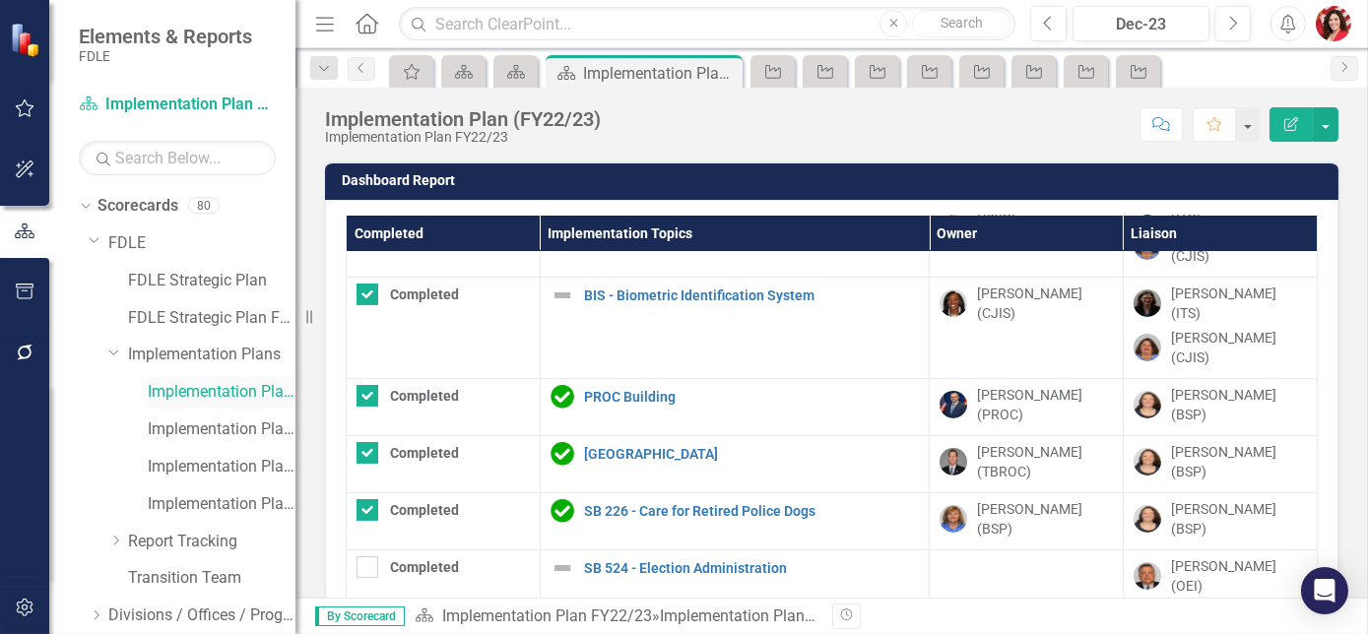
scroll to position [895, 0]
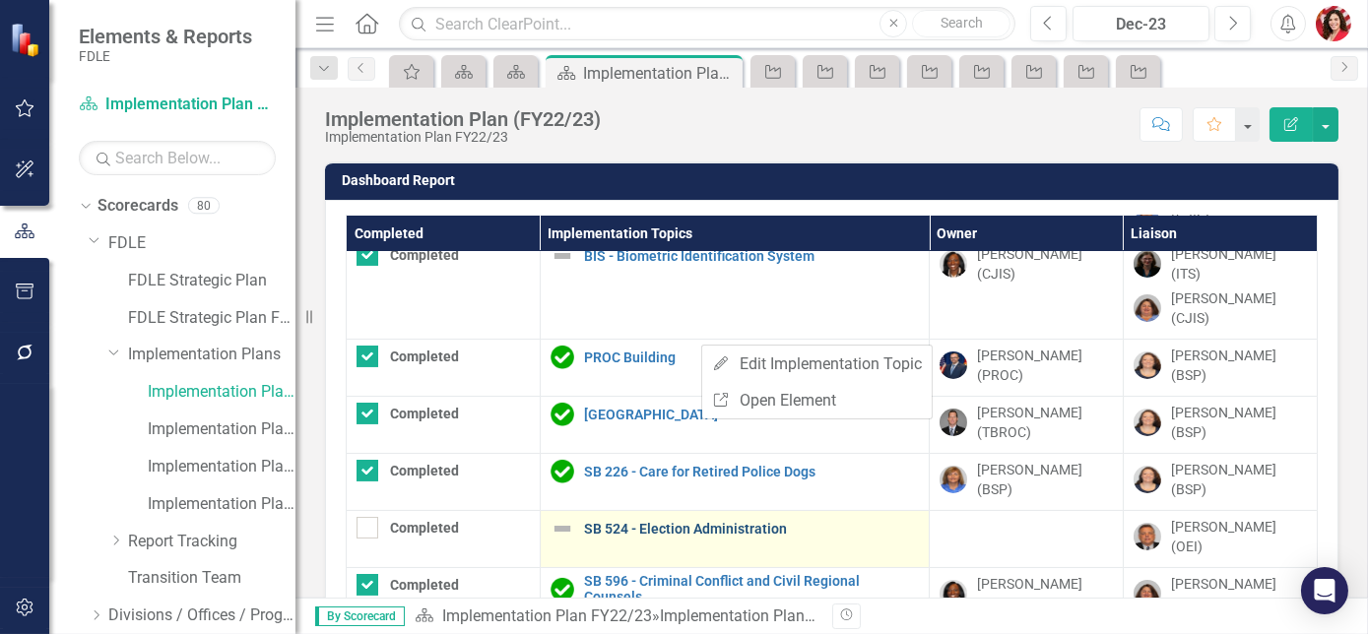
click at [682, 522] on link "SB 524 - Election Administration" at bounding box center [751, 529] width 335 height 15
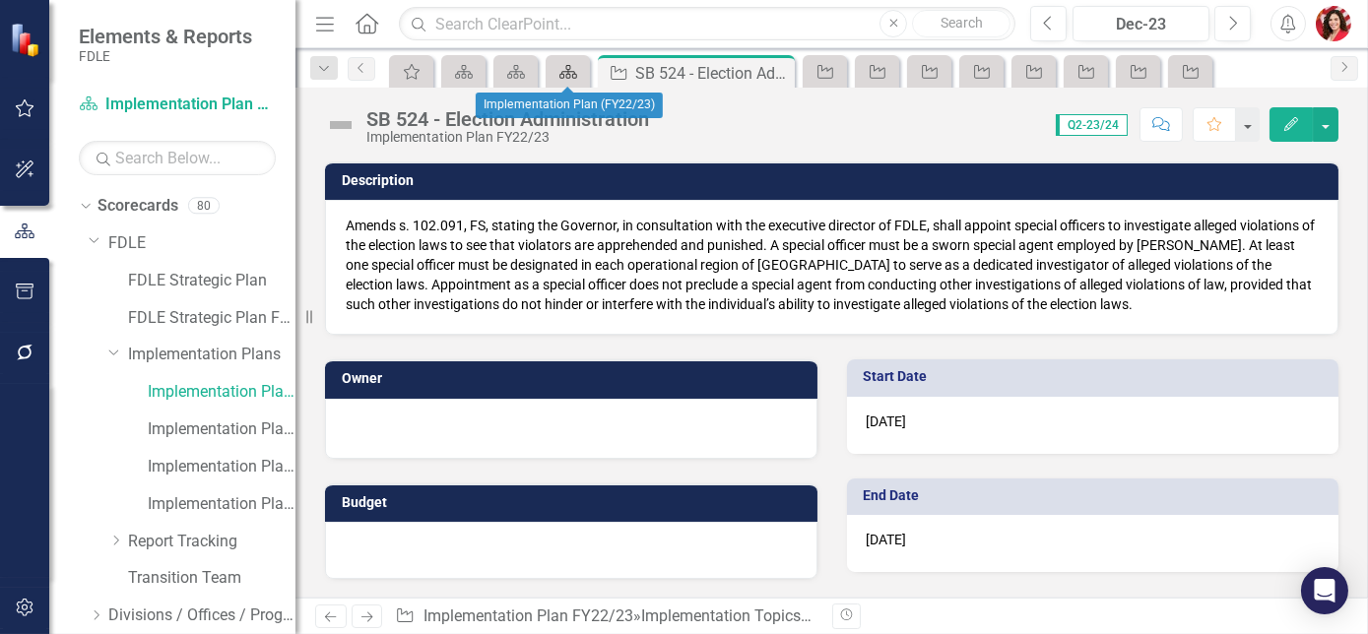
click at [564, 76] on icon "Scorecard" at bounding box center [569, 72] width 20 height 16
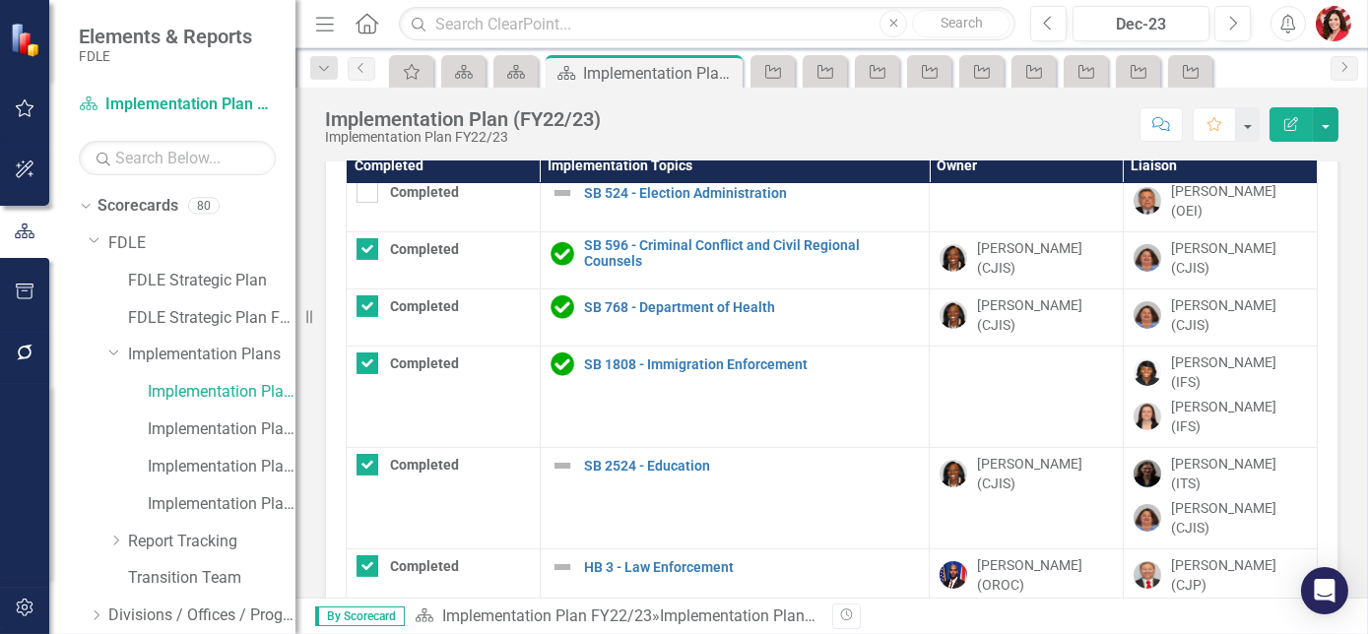
scroll to position [178, 0]
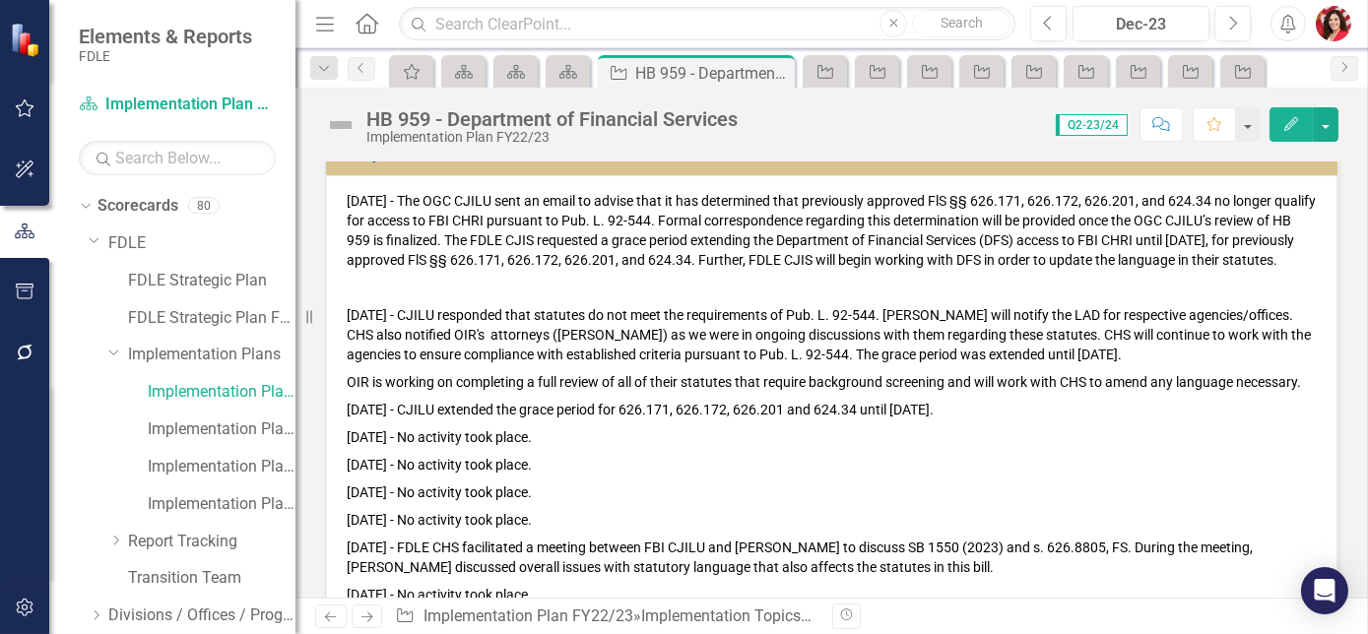
scroll to position [1612, 0]
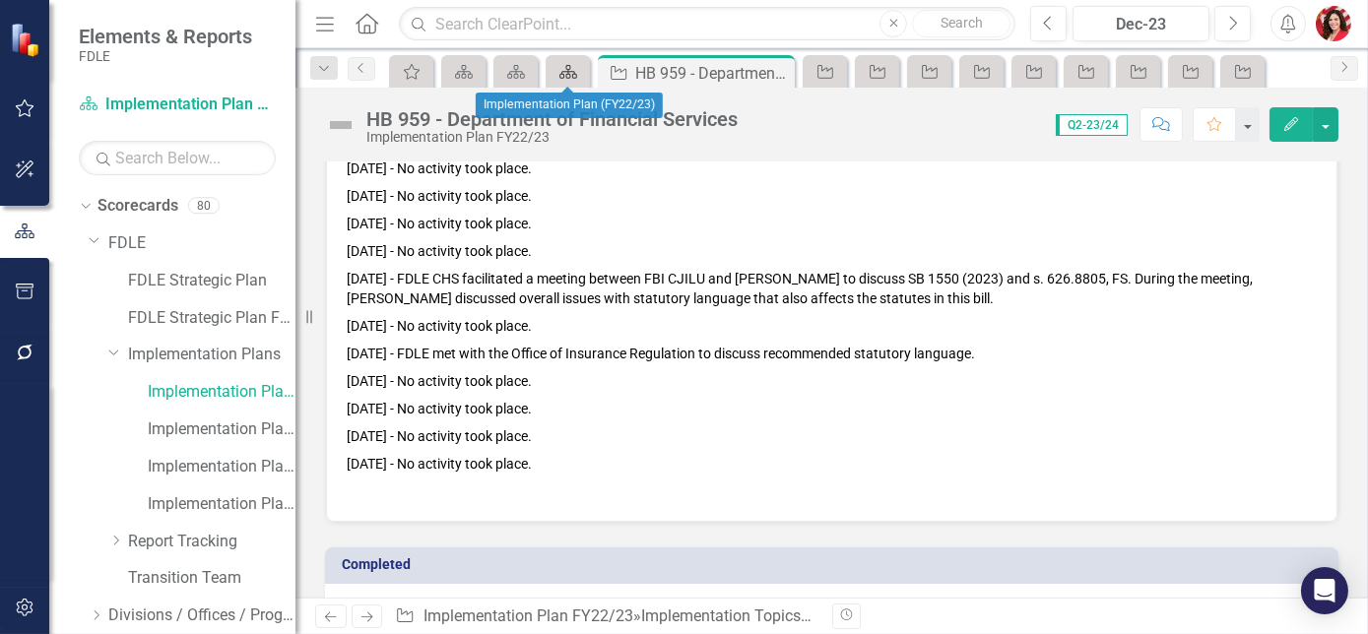
click at [562, 79] on div "Scorecard" at bounding box center [565, 71] width 28 height 25
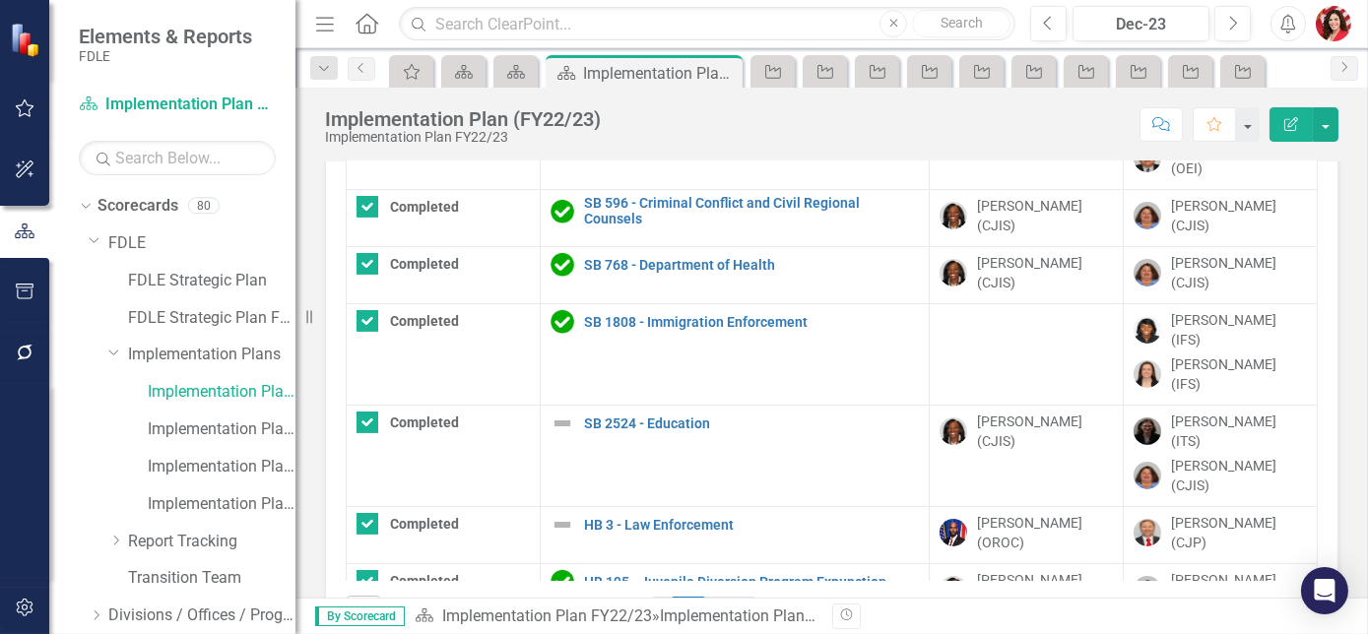
scroll to position [180, 0]
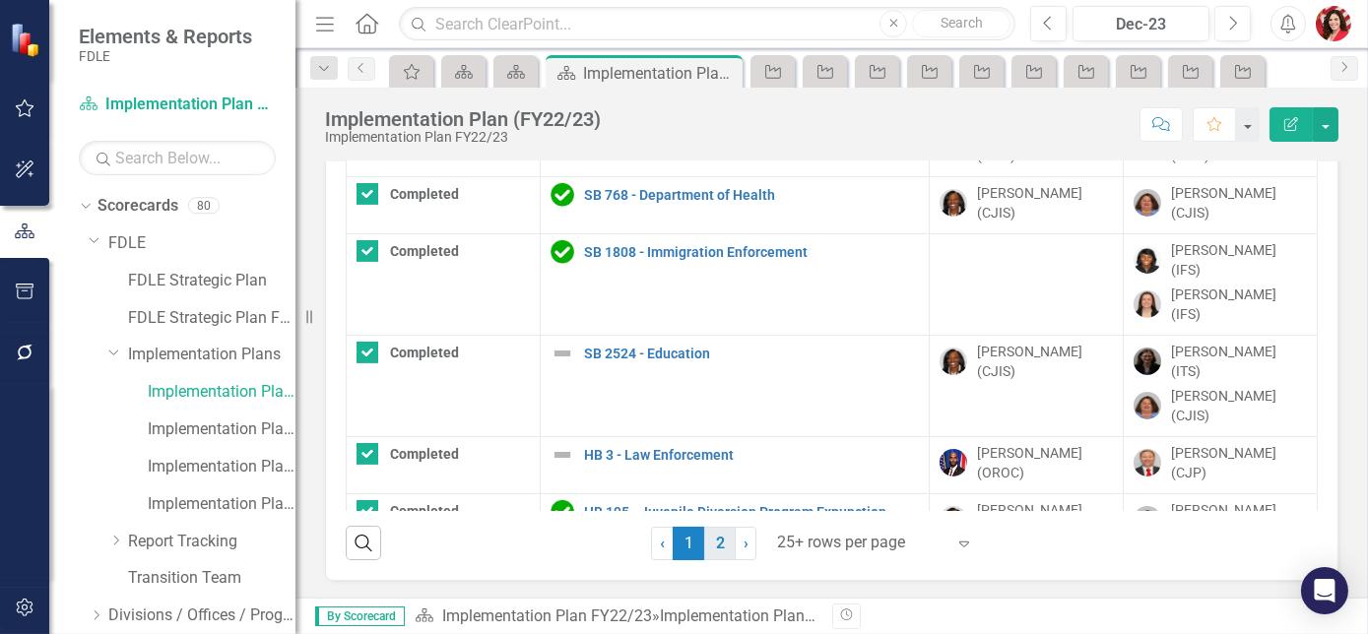
click at [714, 548] on link "2" at bounding box center [720, 543] width 32 height 33
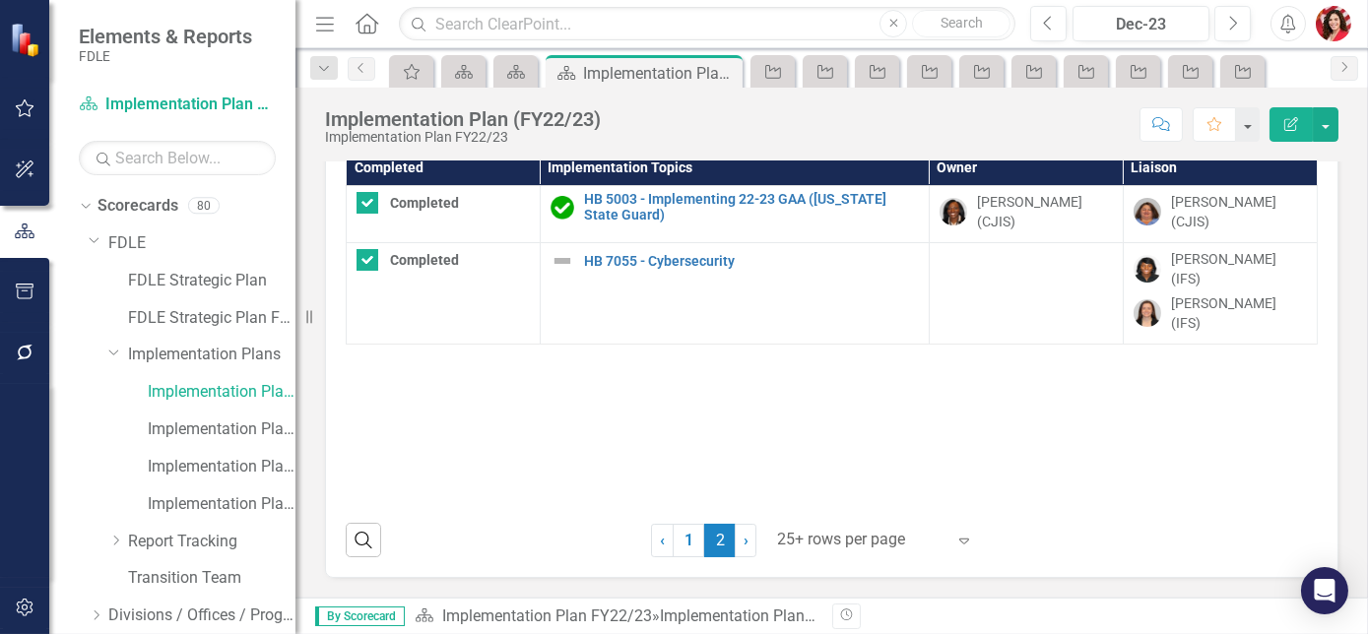
scroll to position [63, 0]
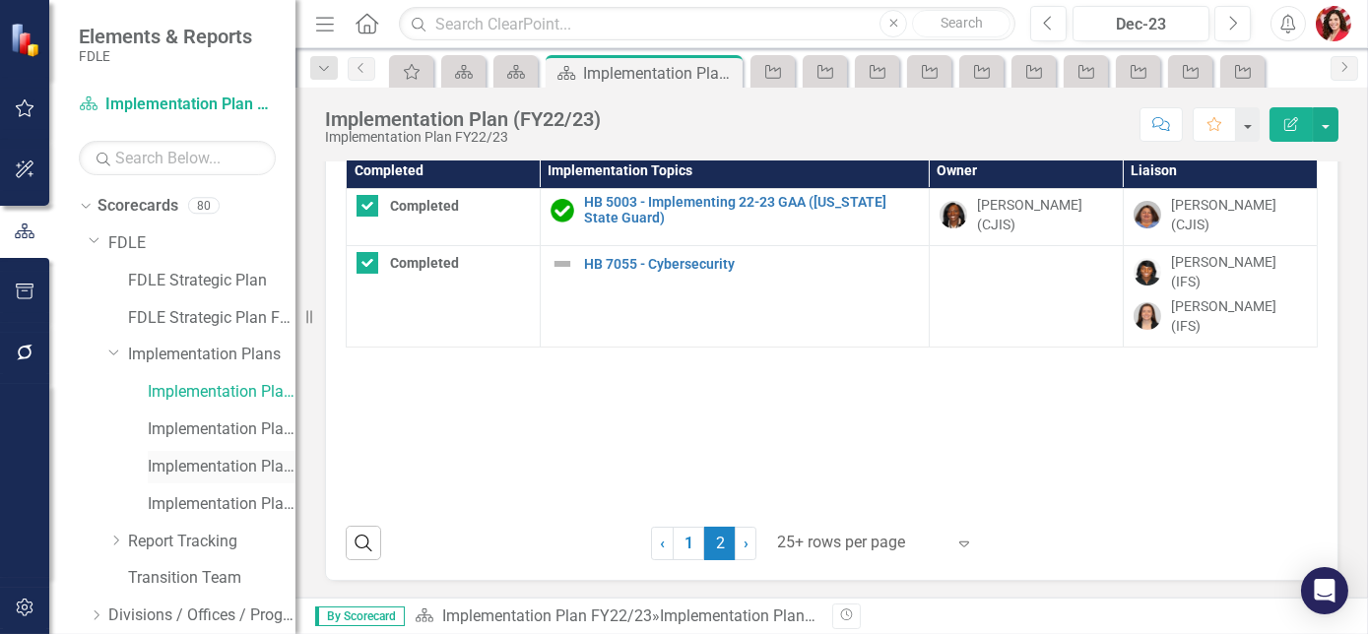
click at [231, 457] on link "Implementation Plan FY24/25" at bounding box center [222, 467] width 148 height 23
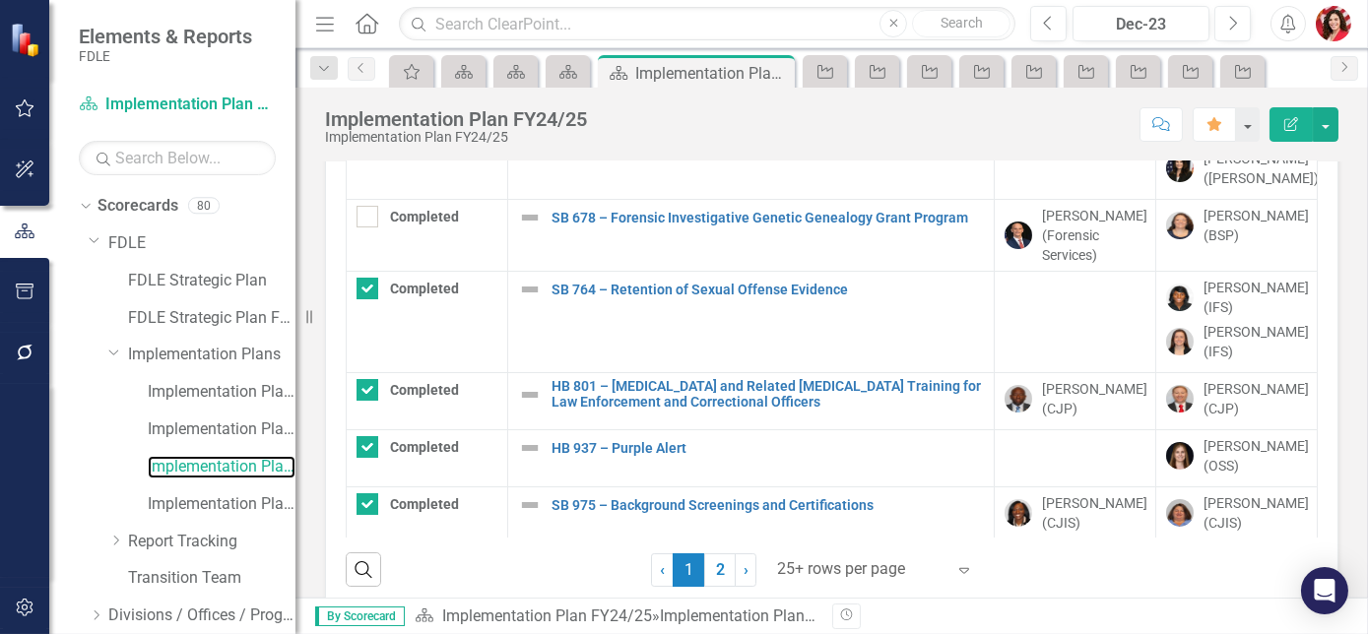
scroll to position [178, 0]
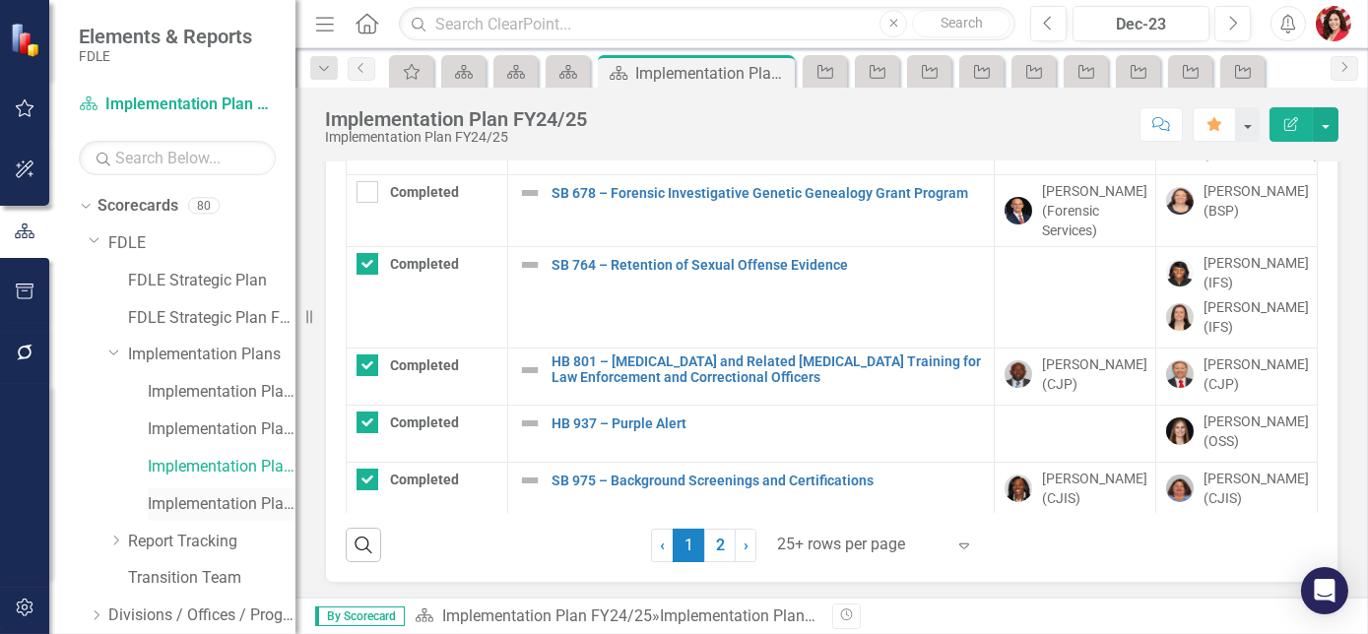
click at [188, 509] on link "Implementation Plan FY25/26" at bounding box center [222, 505] width 148 height 23
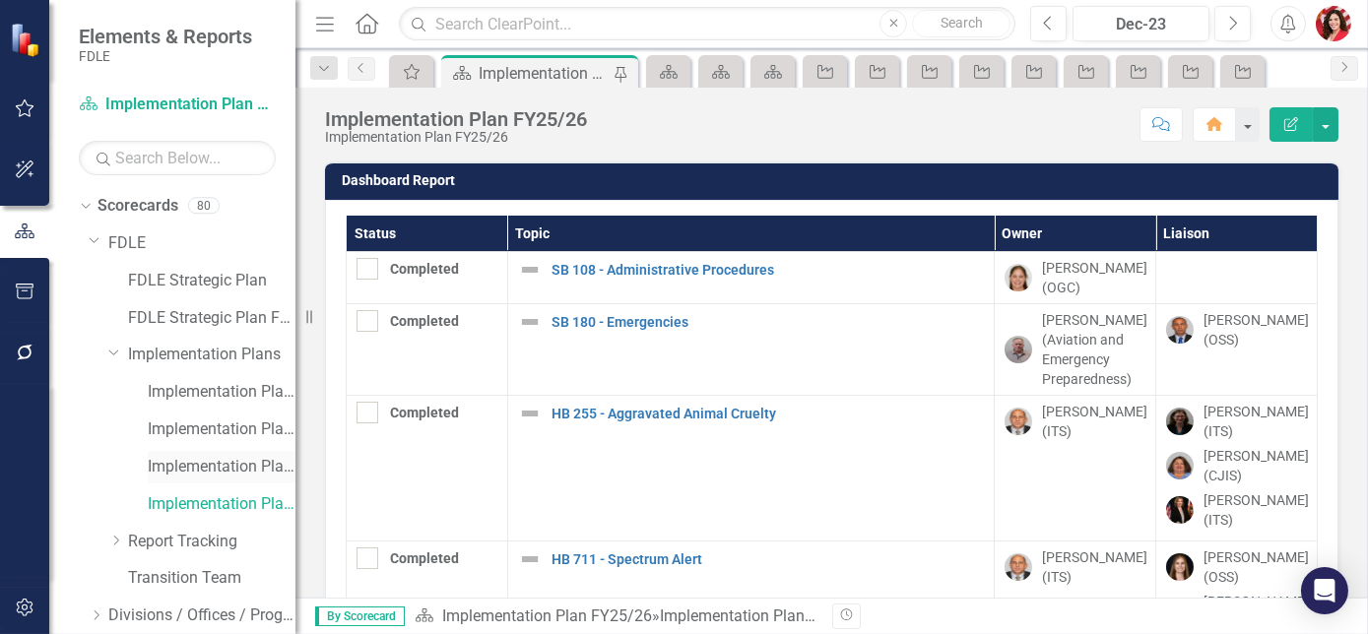
click at [213, 474] on link "Implementation Plan FY24/25" at bounding box center [222, 467] width 148 height 23
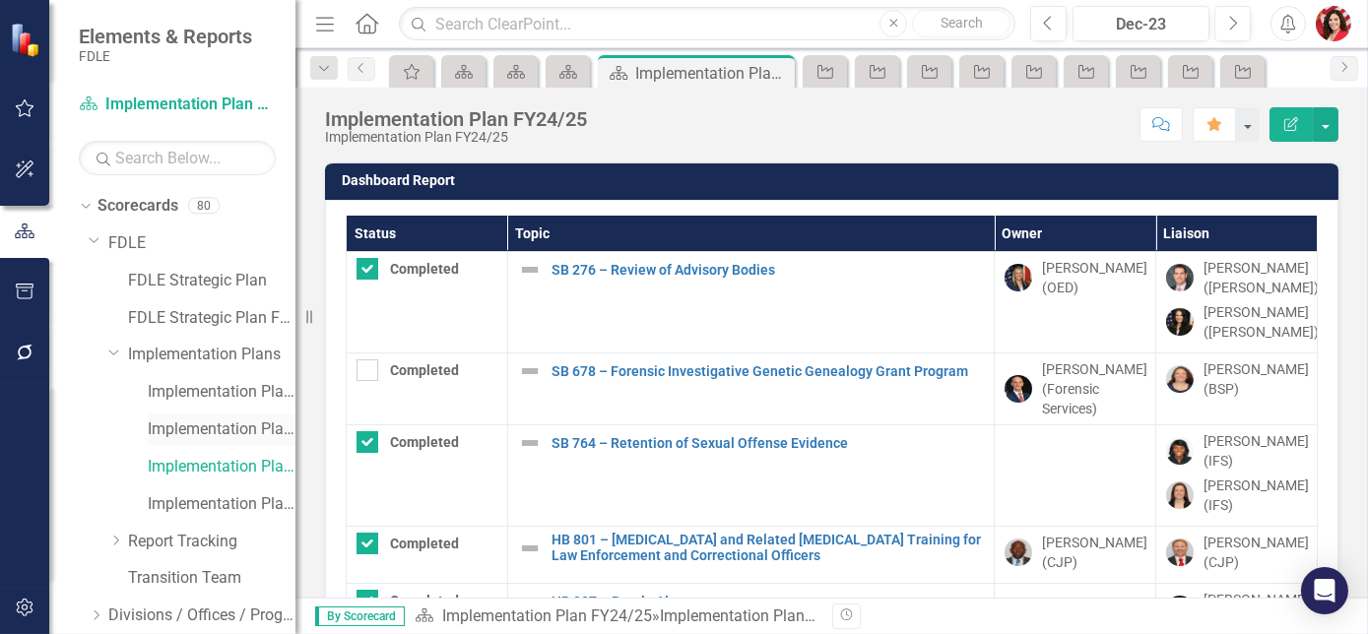
click at [228, 428] on link "Implementation Plan FY23/24" at bounding box center [222, 430] width 148 height 23
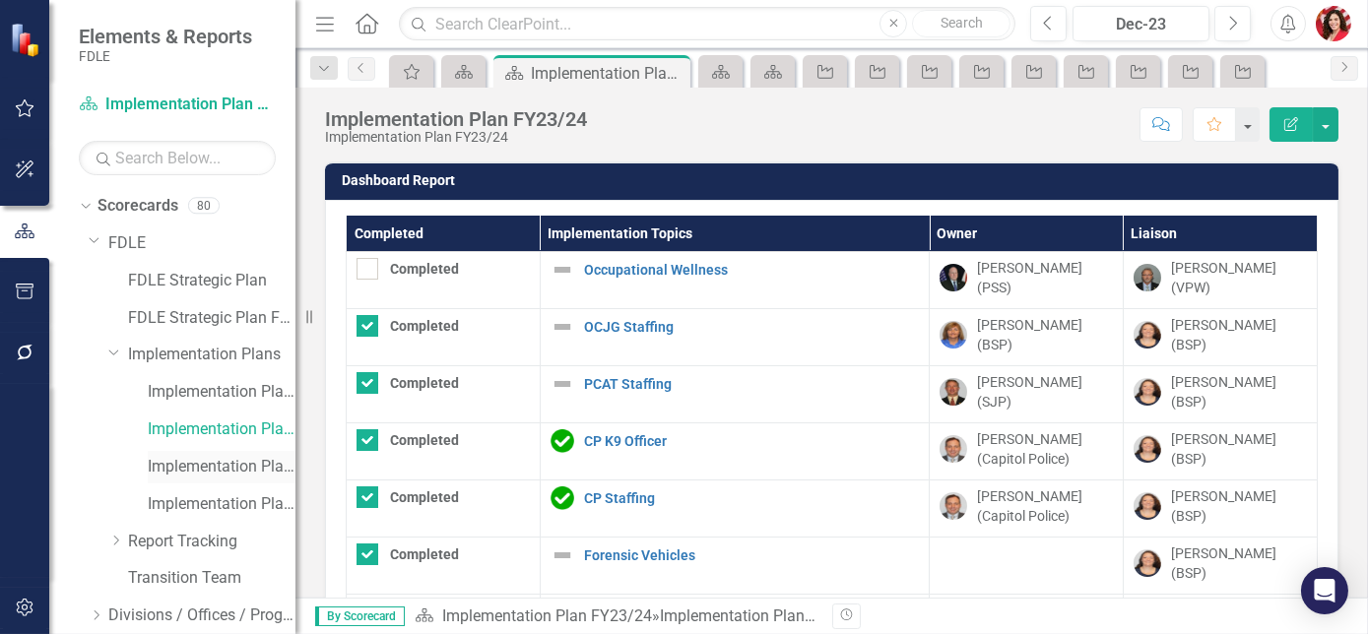
click at [231, 475] on link "Implementation Plan FY24/25" at bounding box center [222, 467] width 148 height 23
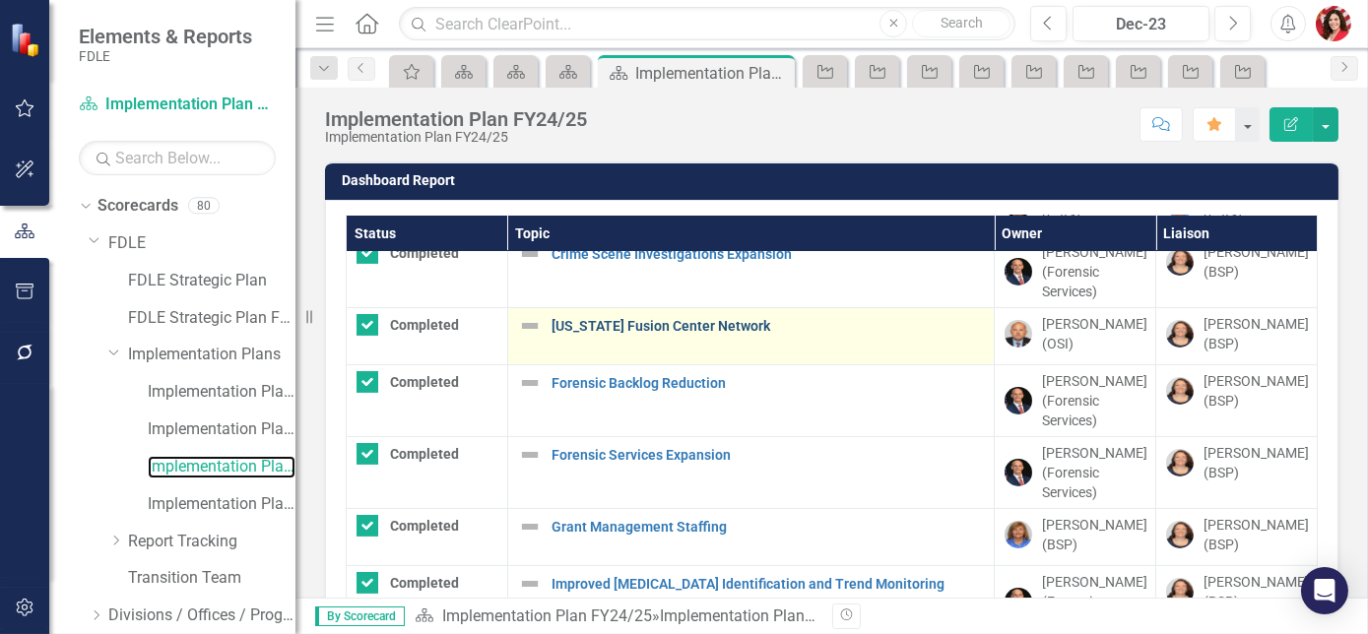
scroll to position [895, 0]
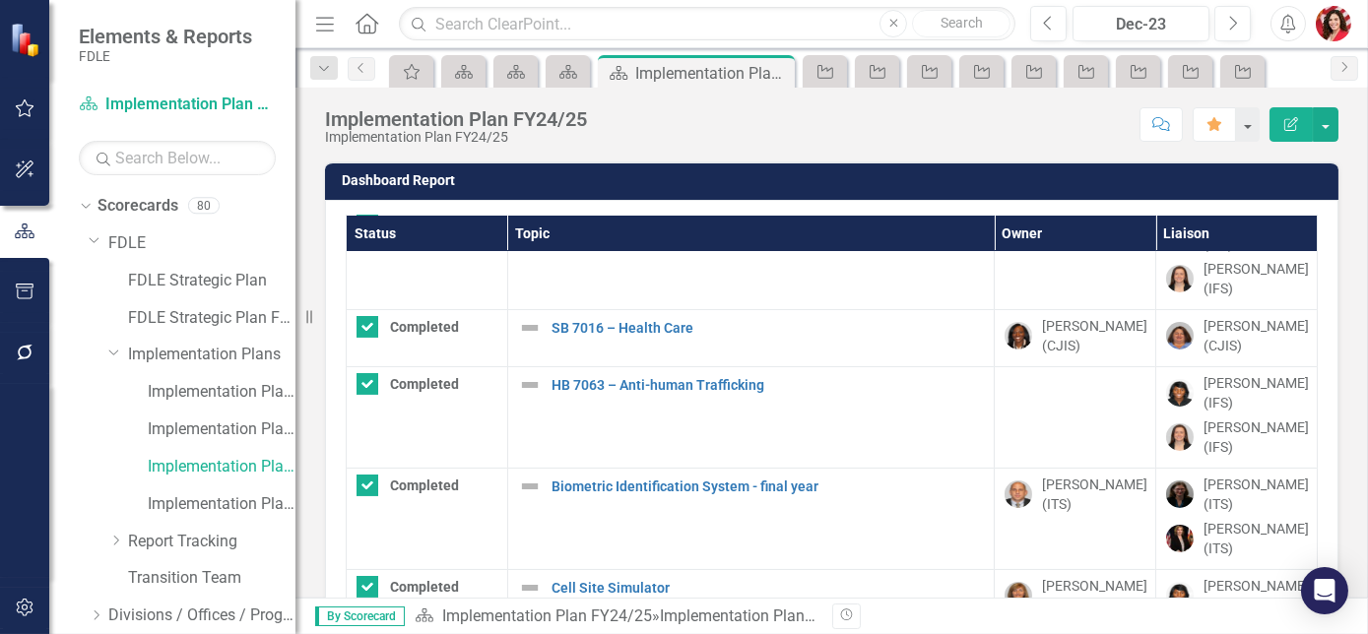
click at [433, 229] on th "Status" at bounding box center [428, 234] width 162 height 36
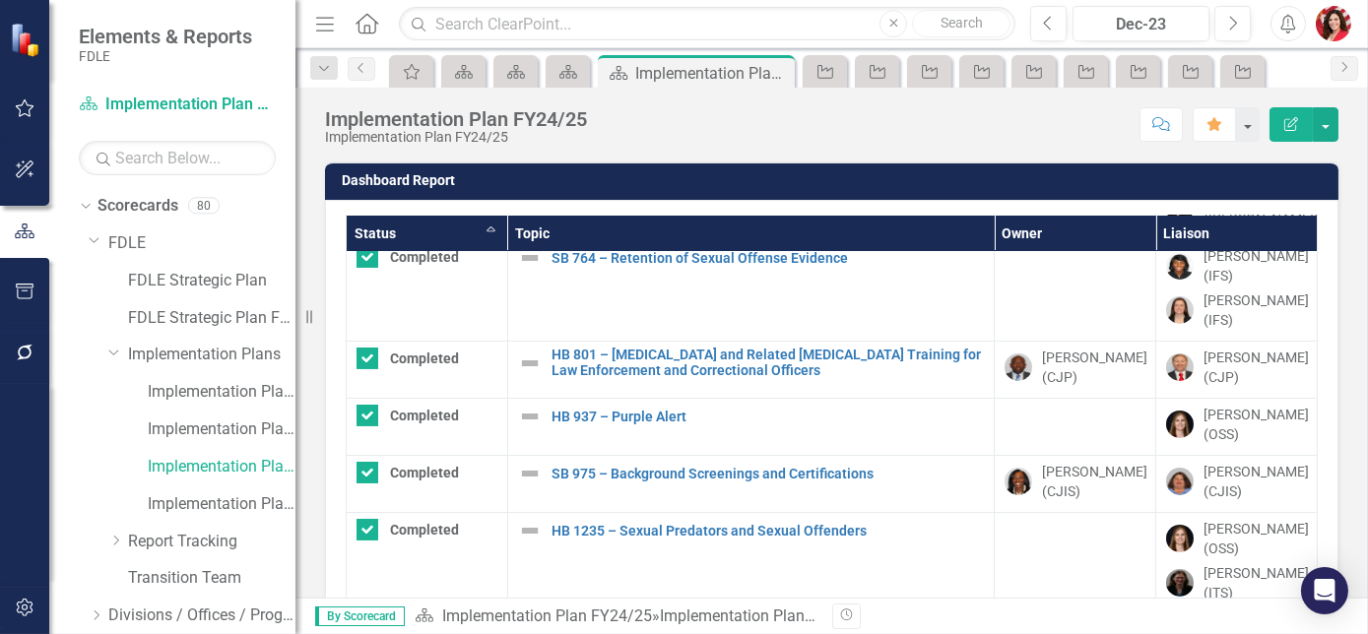
checkbox input "false"
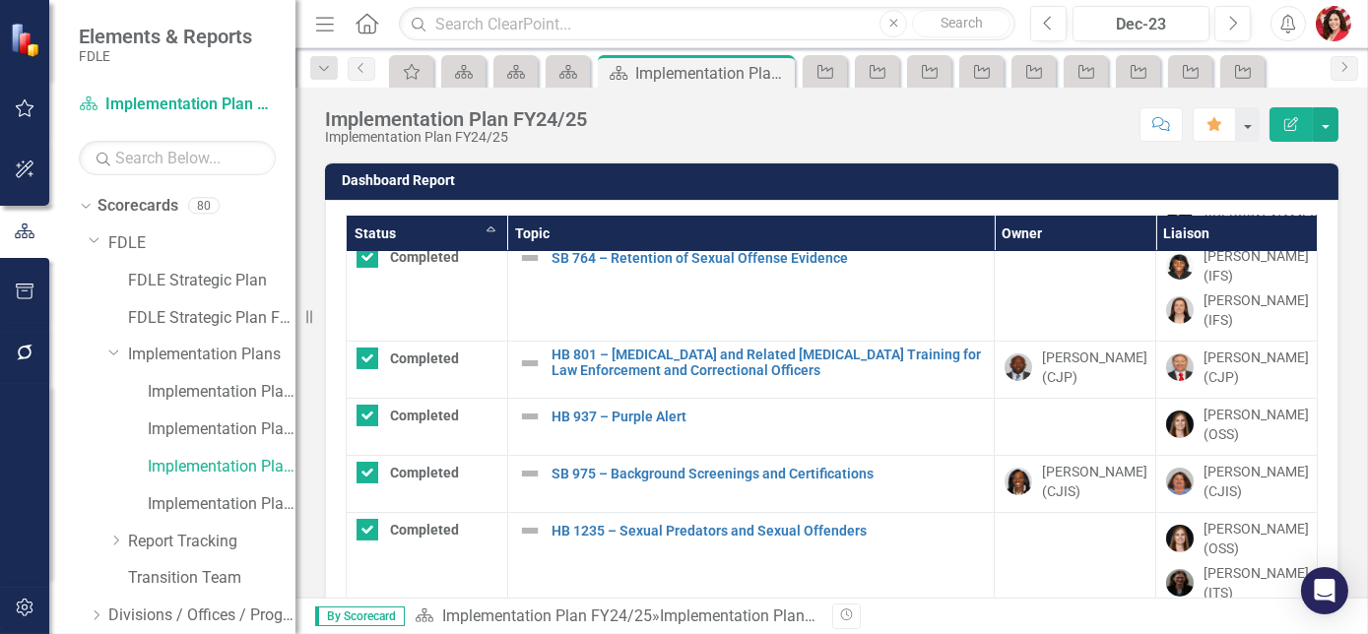
checkbox input "true"
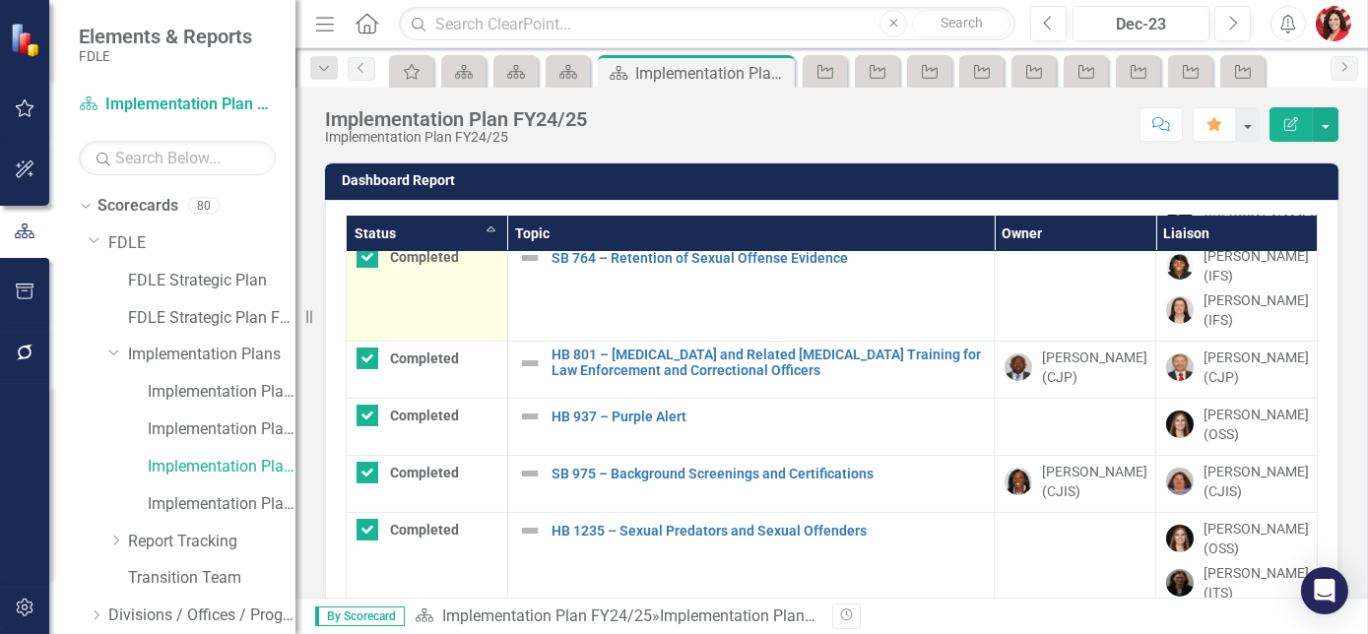
drag, startPoint x: 433, startPoint y: 229, endPoint x: 462, endPoint y: 326, distance: 101.6
click at [462, 326] on table "Status Sort Ascending Topic Owner Liaison Completed SB 678 – Forensic Investiga…" at bounding box center [832, 481] width 972 height 2322
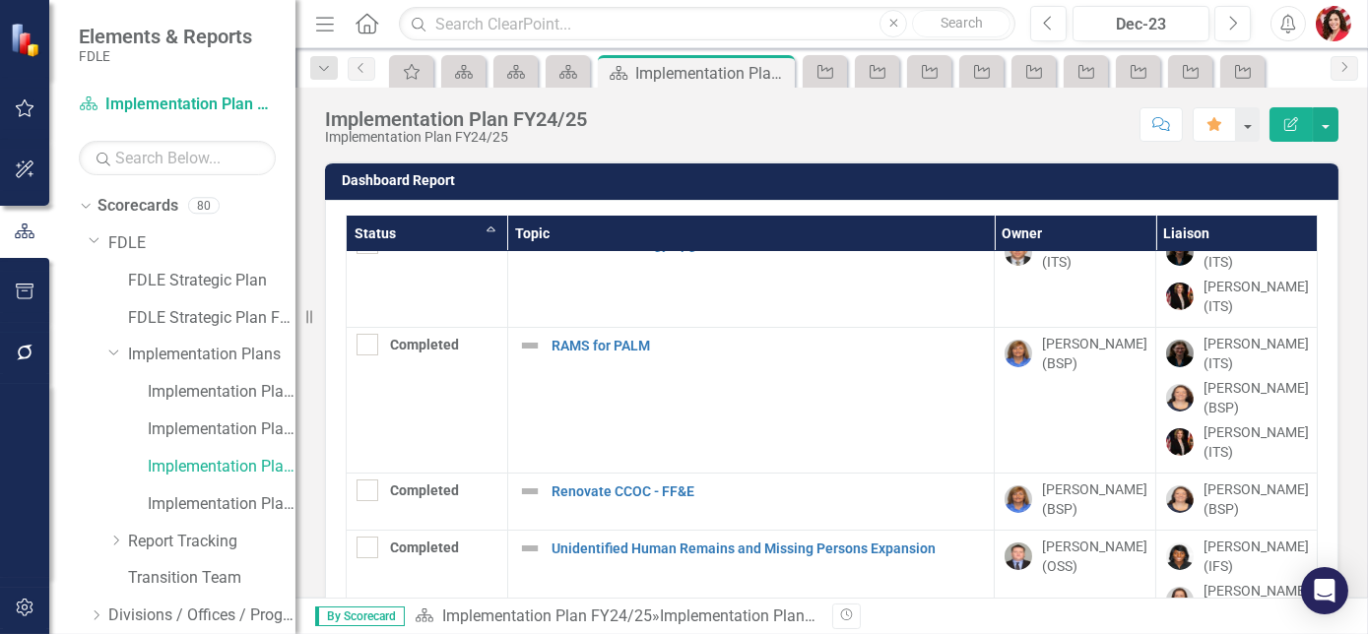
scroll to position [0, 0]
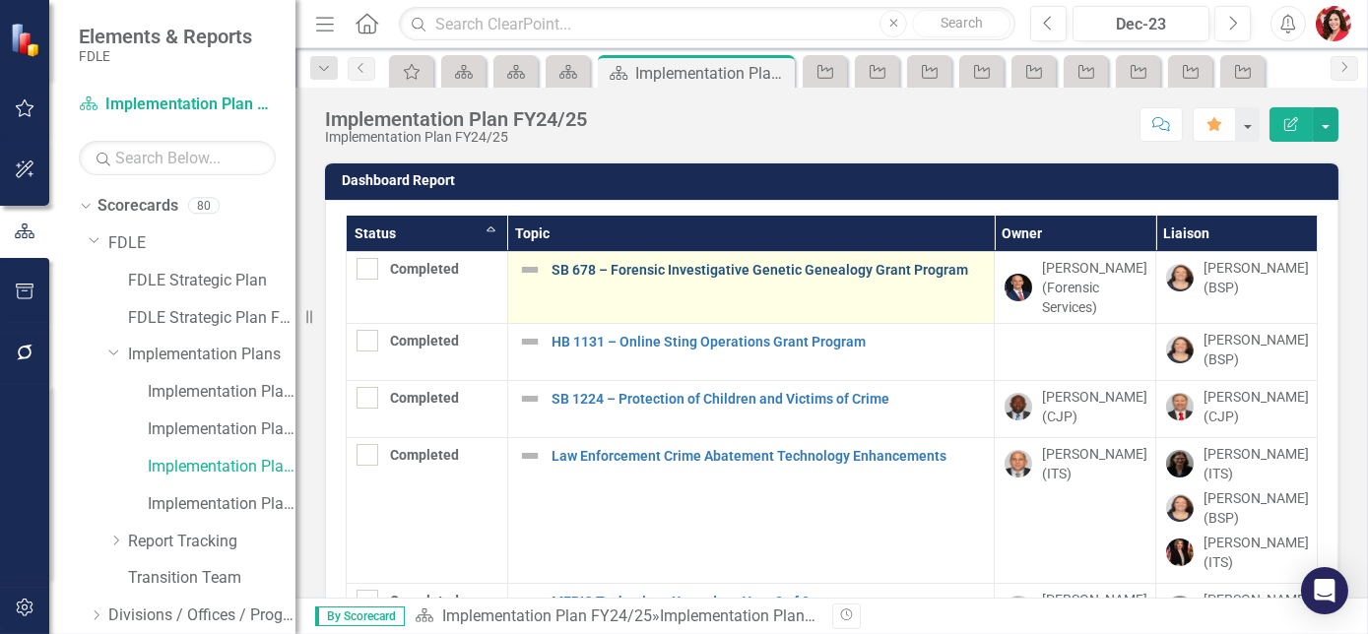
click at [628, 270] on link "SB 678 – Forensic Investigative Genetic Genealogy Grant Program" at bounding box center [768, 270] width 432 height 15
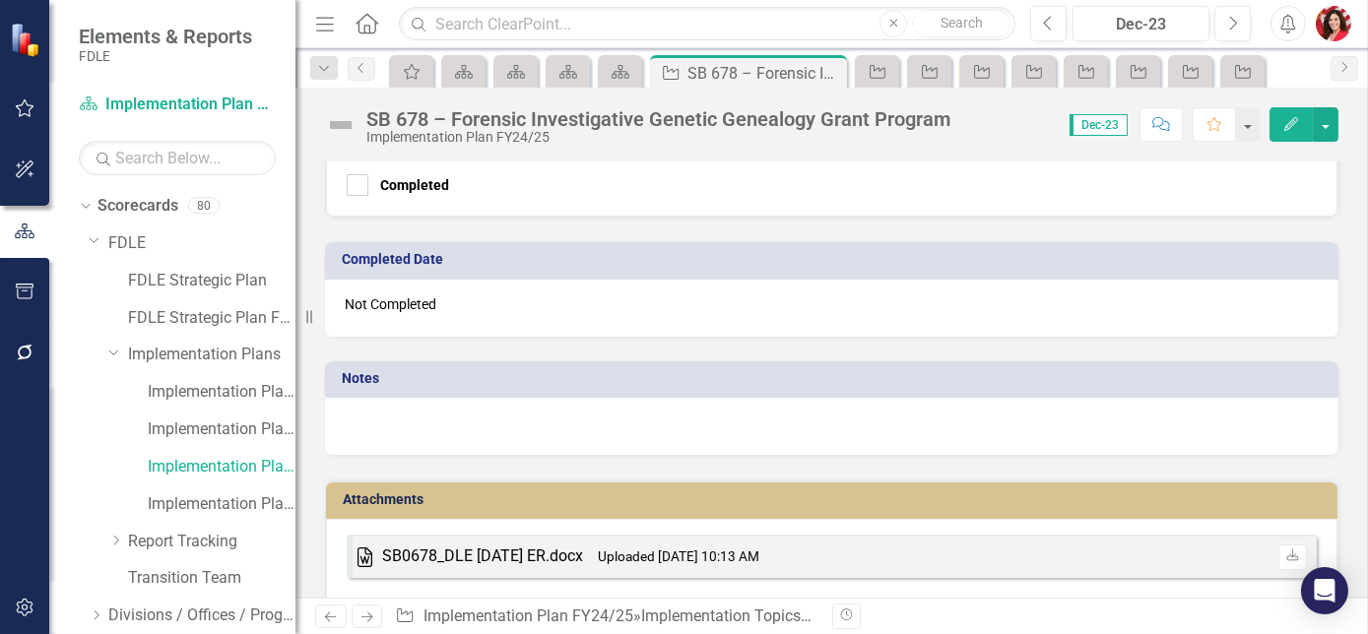
scroll to position [2507, 0]
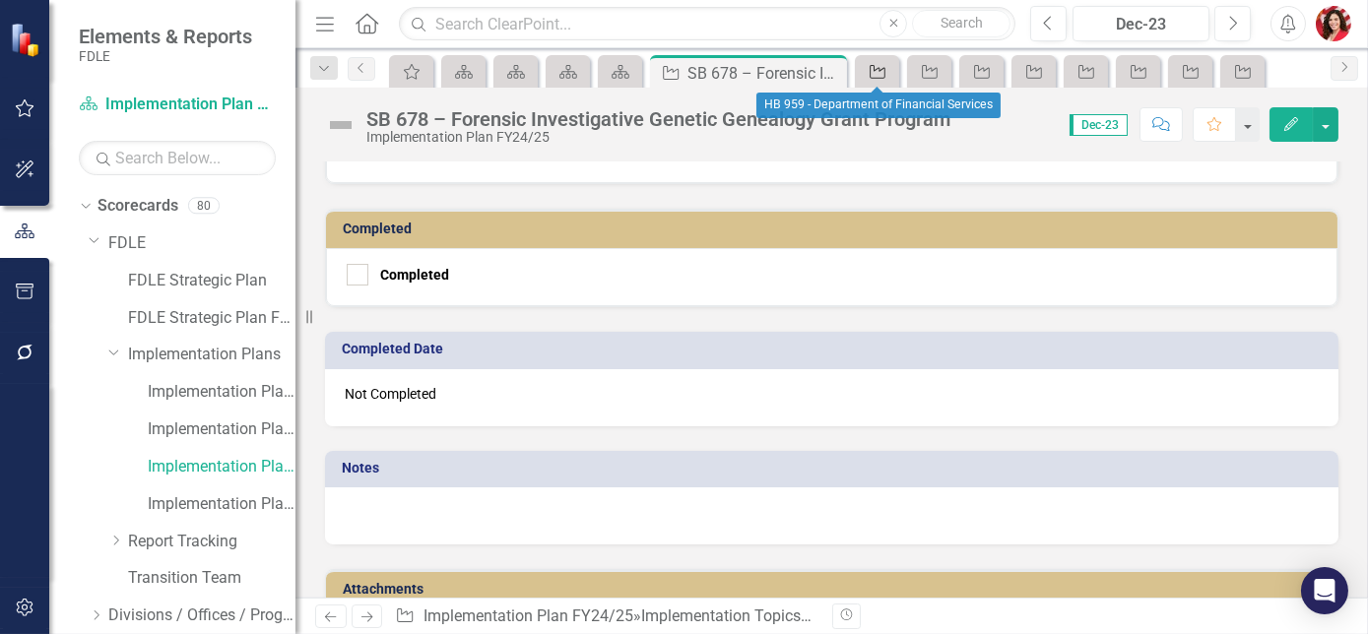
click at [869, 61] on div "Implementation Topic" at bounding box center [874, 71] width 28 height 25
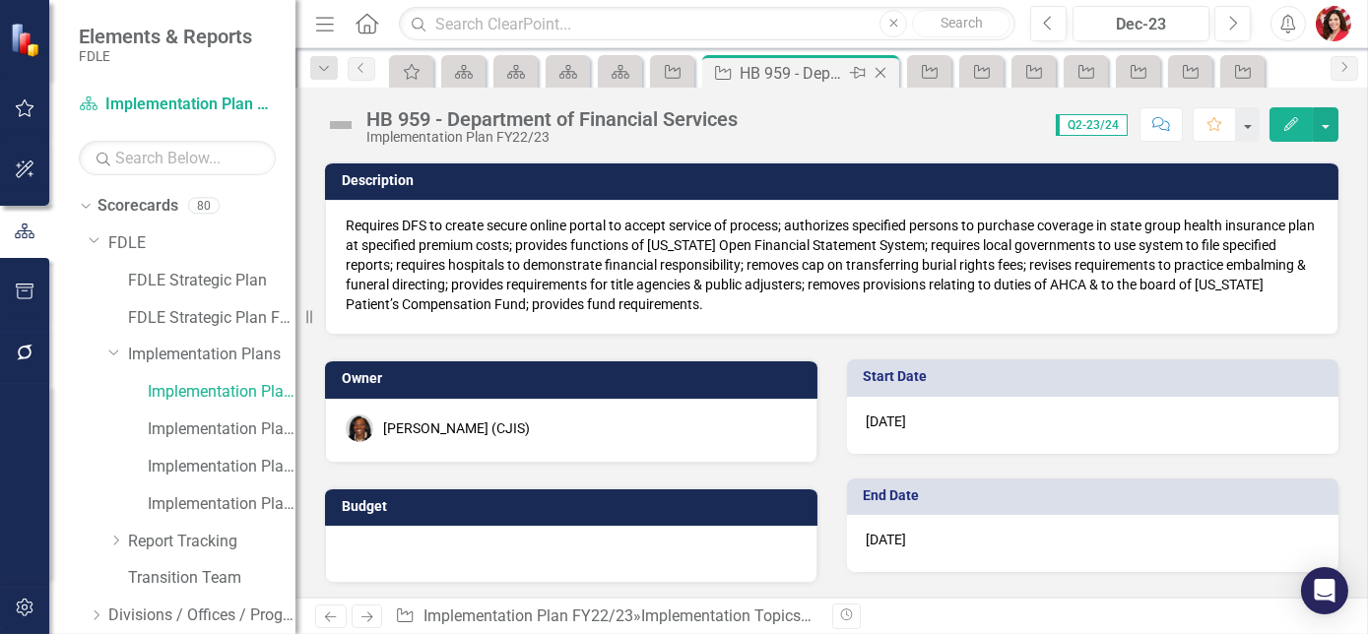
click at [888, 72] on icon "Close" at bounding box center [881, 73] width 20 height 16
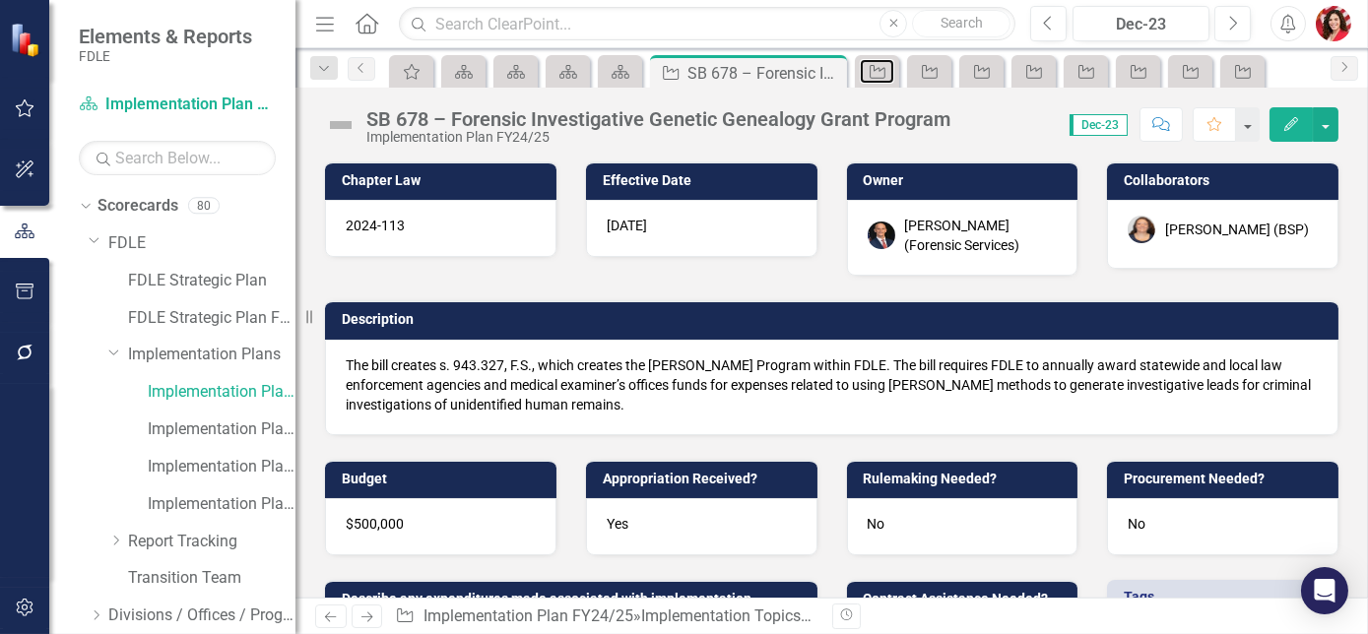
click at [888, 72] on icon "Implementation Topic" at bounding box center [878, 72] width 20 height 16
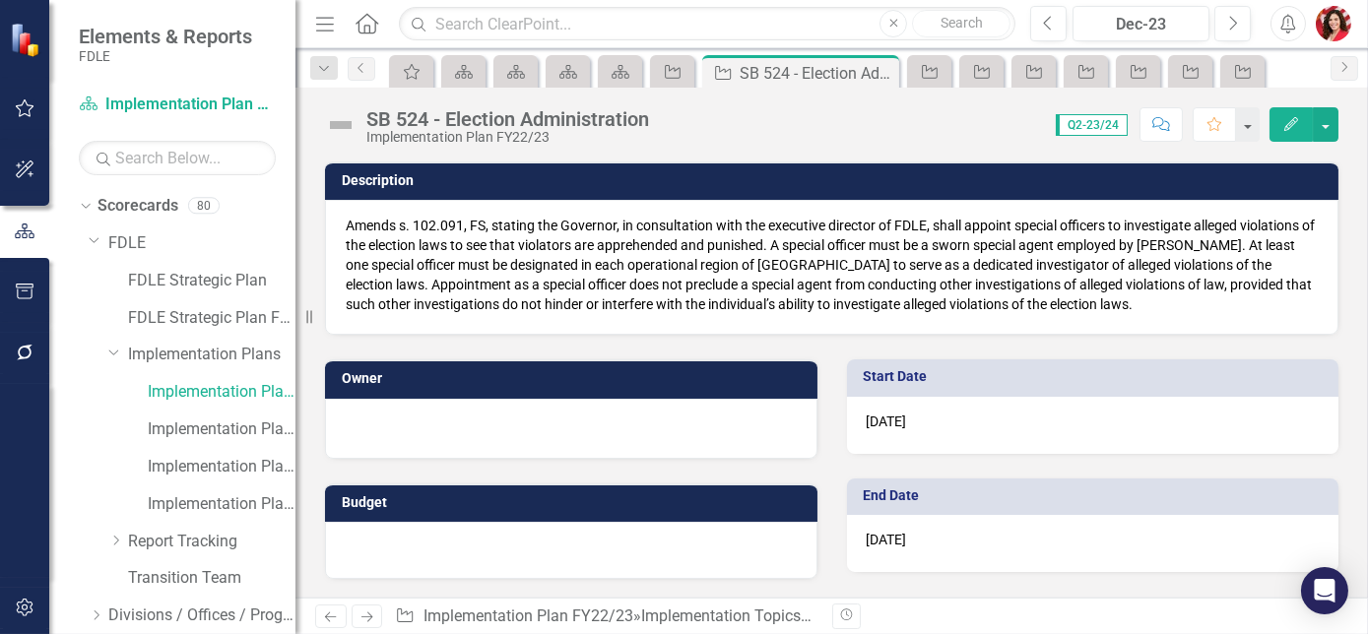
click at [0, 0] on icon "Close" at bounding box center [0, 0] width 0 height 0
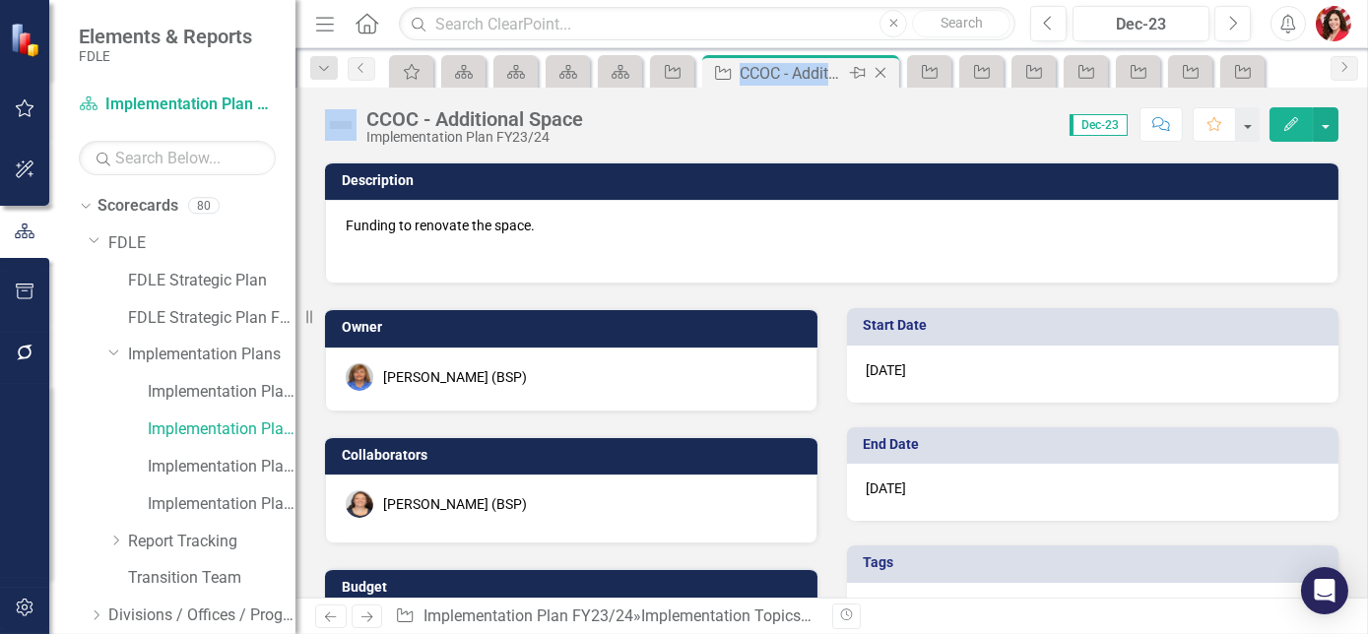
click at [888, 72] on div "Implementation Topic CCOC - Additional Space Pin Close" at bounding box center [800, 73] width 187 height 25
click at [886, 72] on icon "Close" at bounding box center [881, 73] width 20 height 16
